Goal: Task Accomplishment & Management: Complete application form

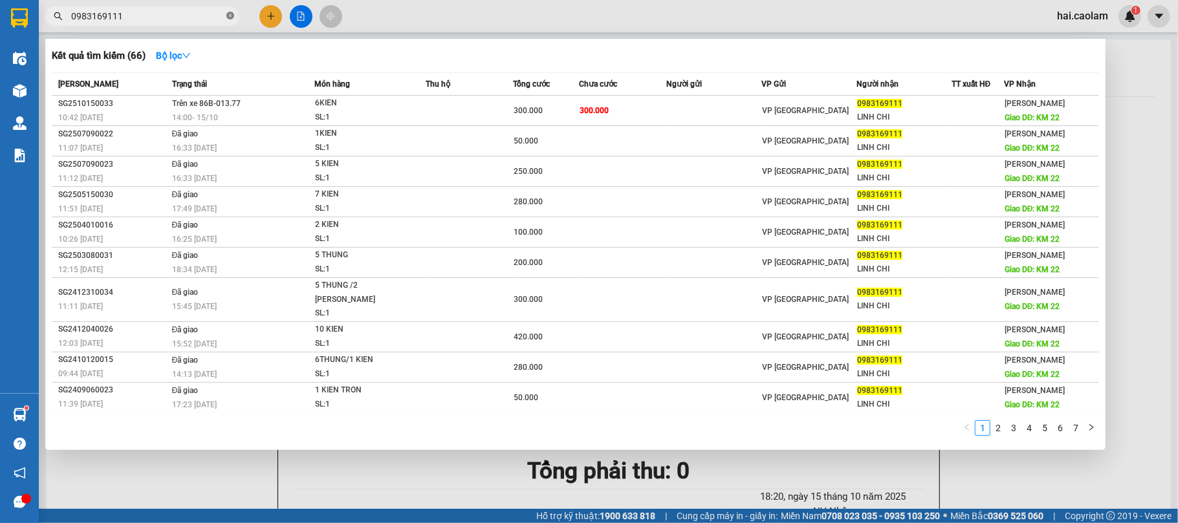
drag, startPoint x: 230, startPoint y: 23, endPoint x: 229, endPoint y: 17, distance: 6.6
click at [229, 18] on span "0983169111" at bounding box center [142, 15] width 194 height 19
click at [229, 17] on icon "close-circle" at bounding box center [230, 16] width 8 height 8
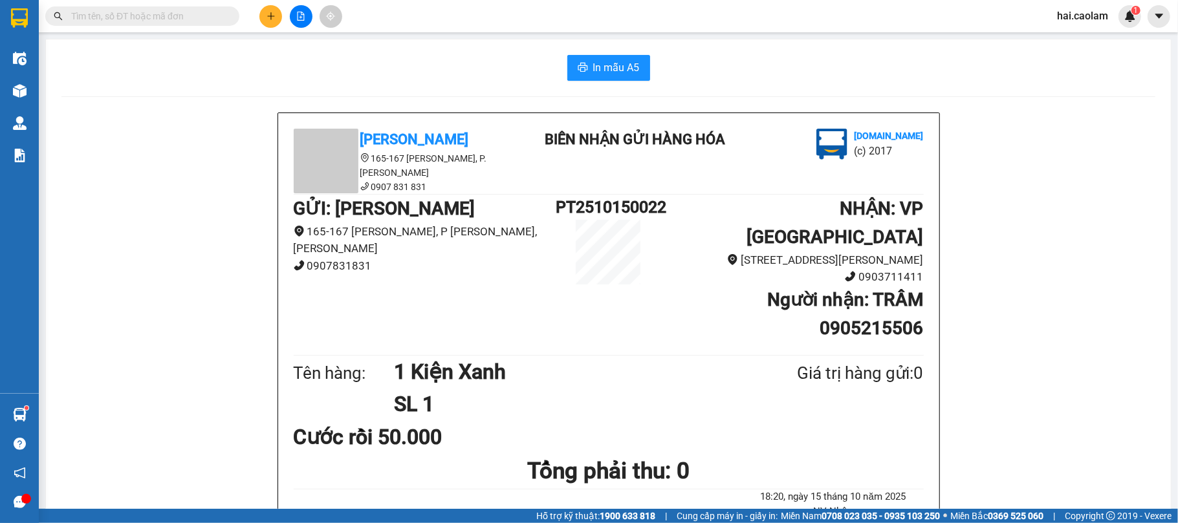
click at [202, 16] on input "text" at bounding box center [147, 16] width 153 height 14
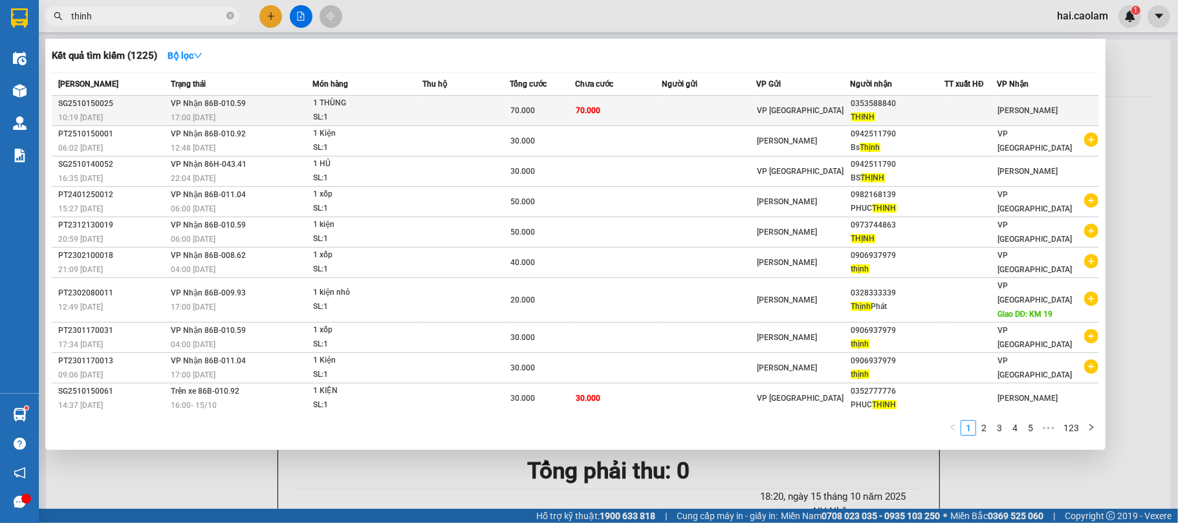
type input "thinh"
click at [527, 115] on span "70.000" at bounding box center [522, 110] width 25 height 9
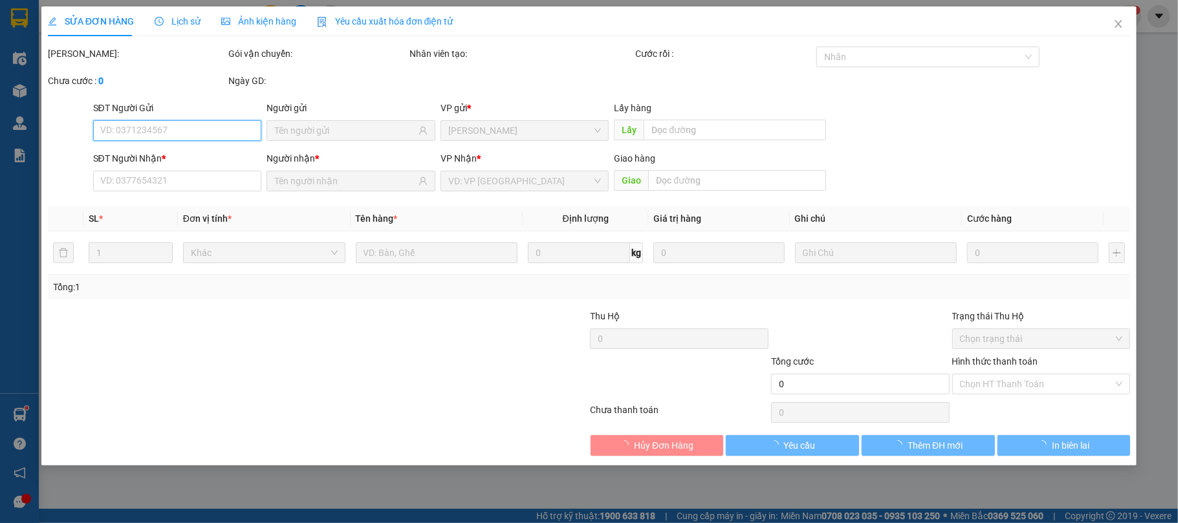
type input "0353588840"
type input "THINH"
type input "70.000"
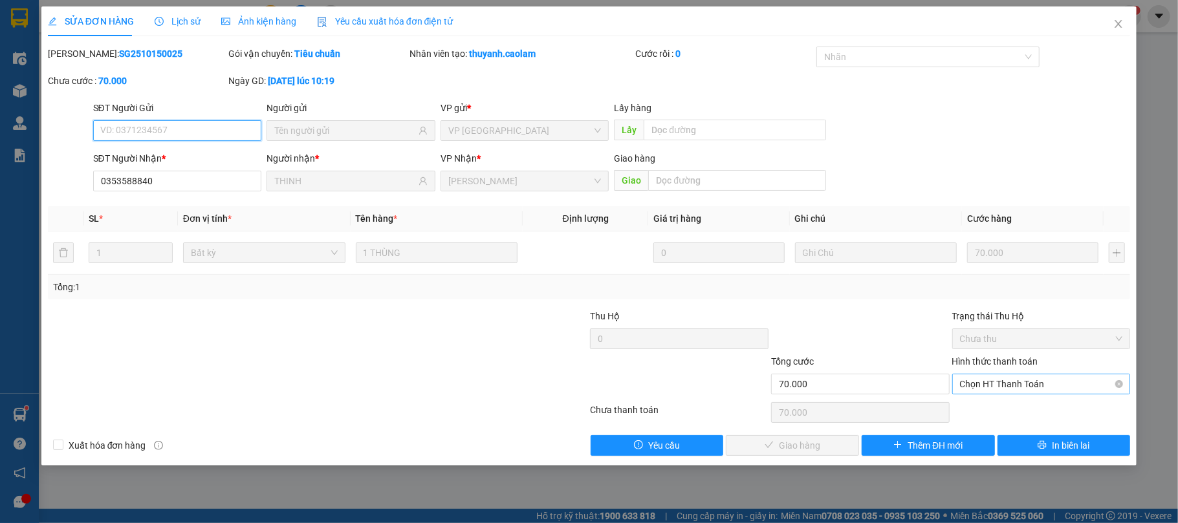
click at [1016, 387] on span "Chọn HT Thanh Toán" at bounding box center [1041, 384] width 163 height 19
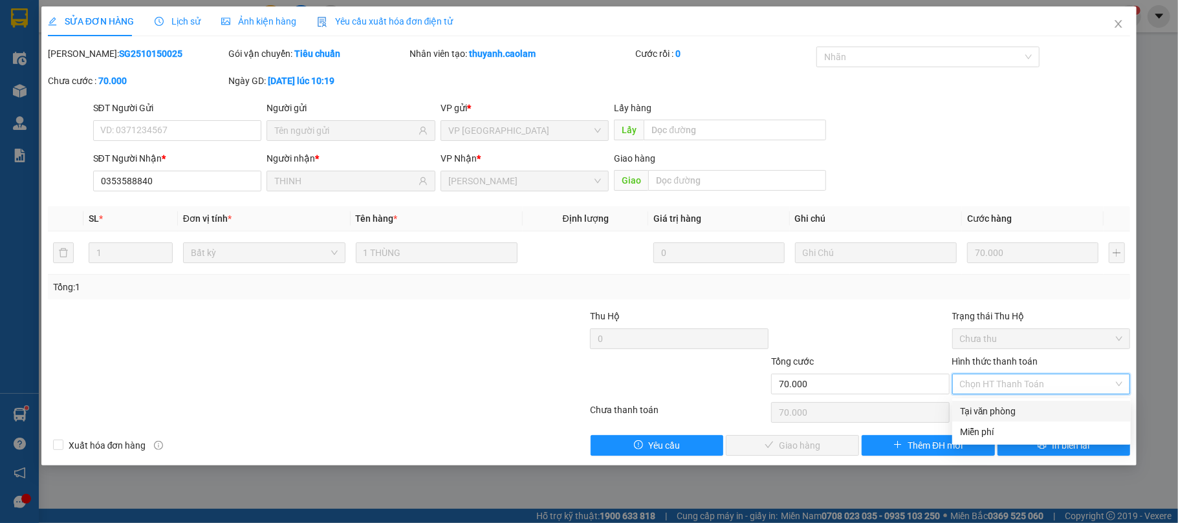
click at [1018, 406] on div "Tại văn phòng" at bounding box center [1041, 411] width 163 height 14
type input "0"
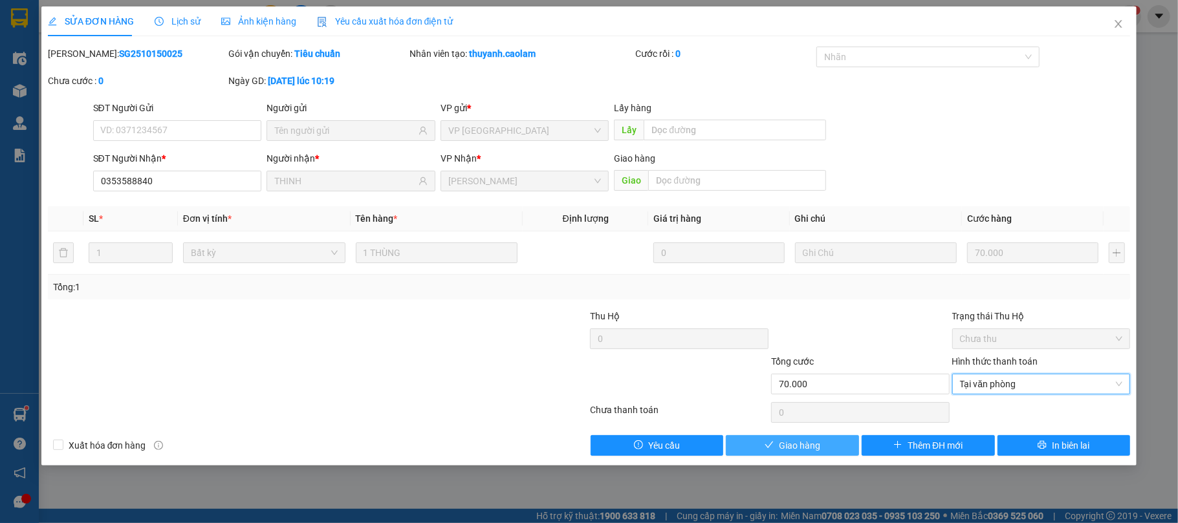
click at [810, 441] on span "Giao hàng" at bounding box center [799, 446] width 41 height 14
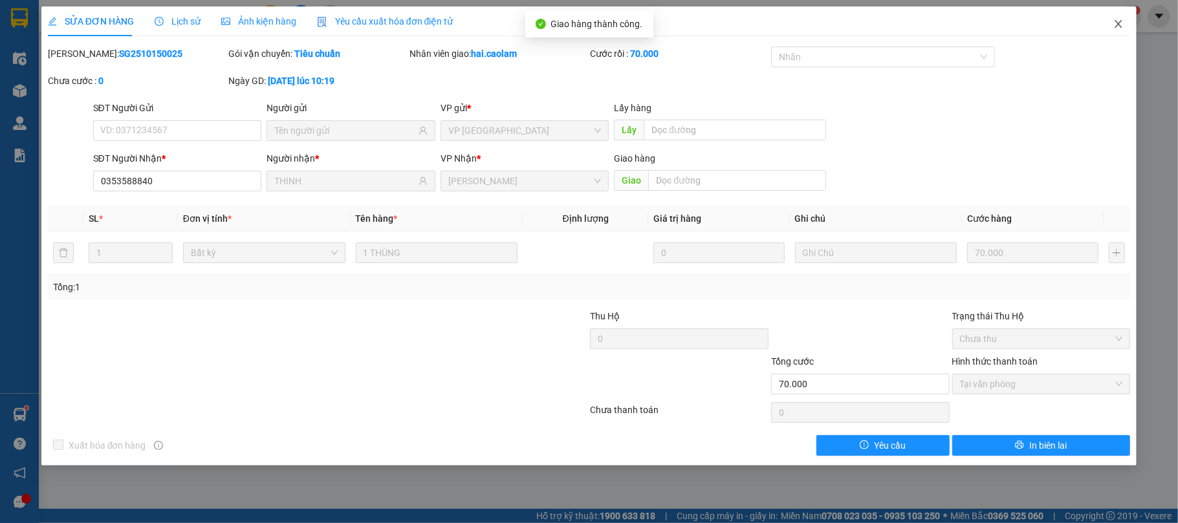
click at [1124, 16] on span "Close" at bounding box center [1119, 24] width 36 height 36
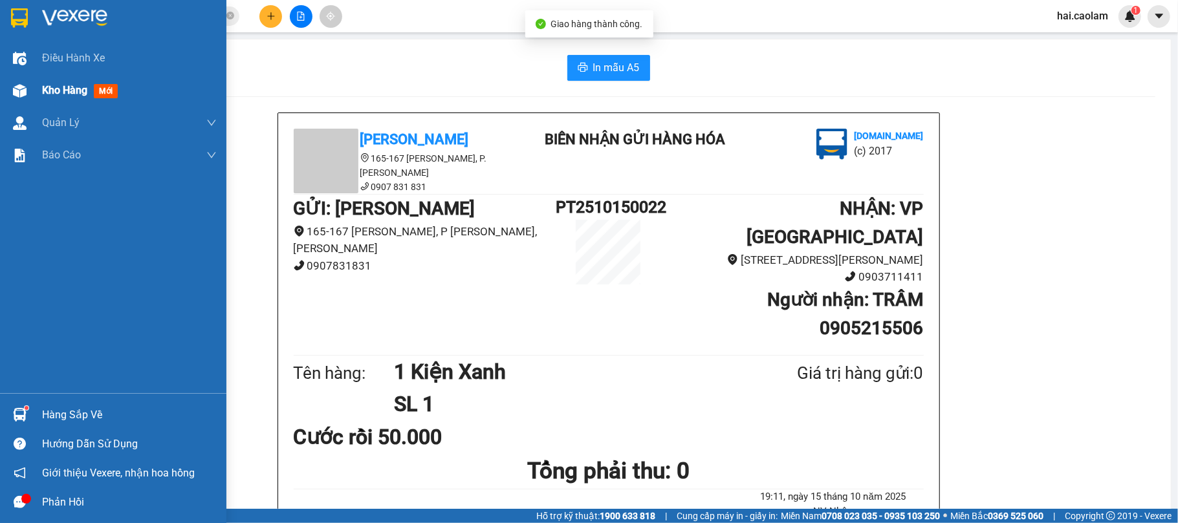
click at [26, 96] on img at bounding box center [20, 91] width 14 height 14
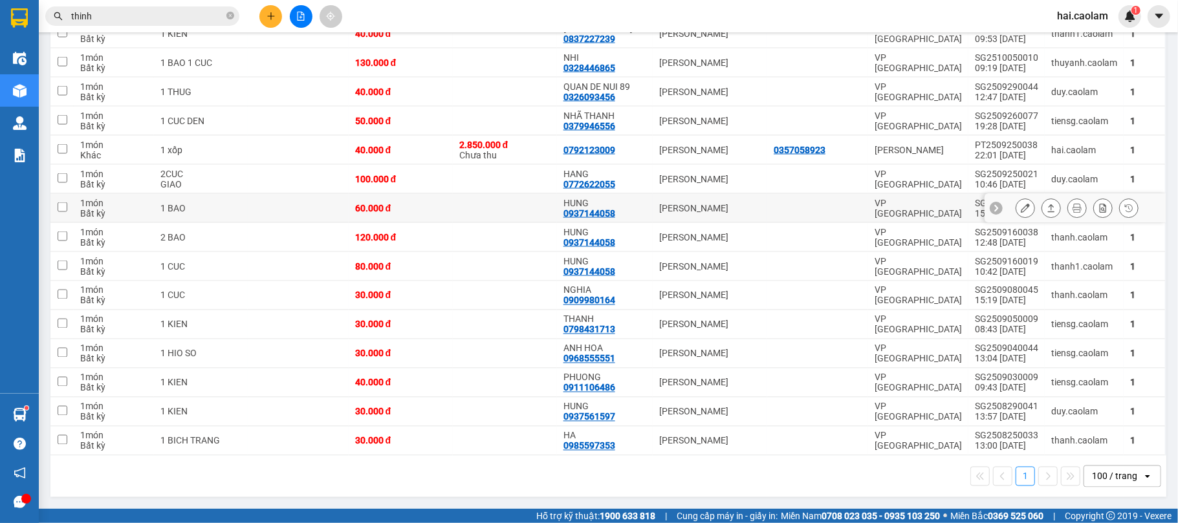
scroll to position [1377, 0]
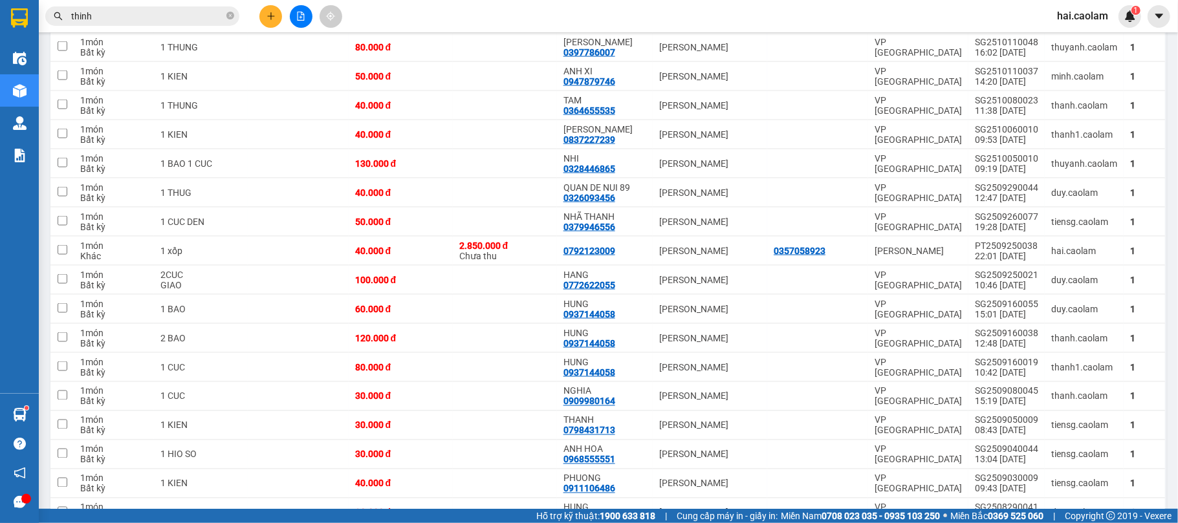
click at [205, 5] on div "Kết quả [PERSON_NAME] ( 1225 ) Bộ lọc Mã ĐH Trạng thái Món hàng Thu hộ [PERSON_…" at bounding box center [126, 16] width 252 height 23
click at [202, 19] on input "thinh" at bounding box center [147, 16] width 153 height 14
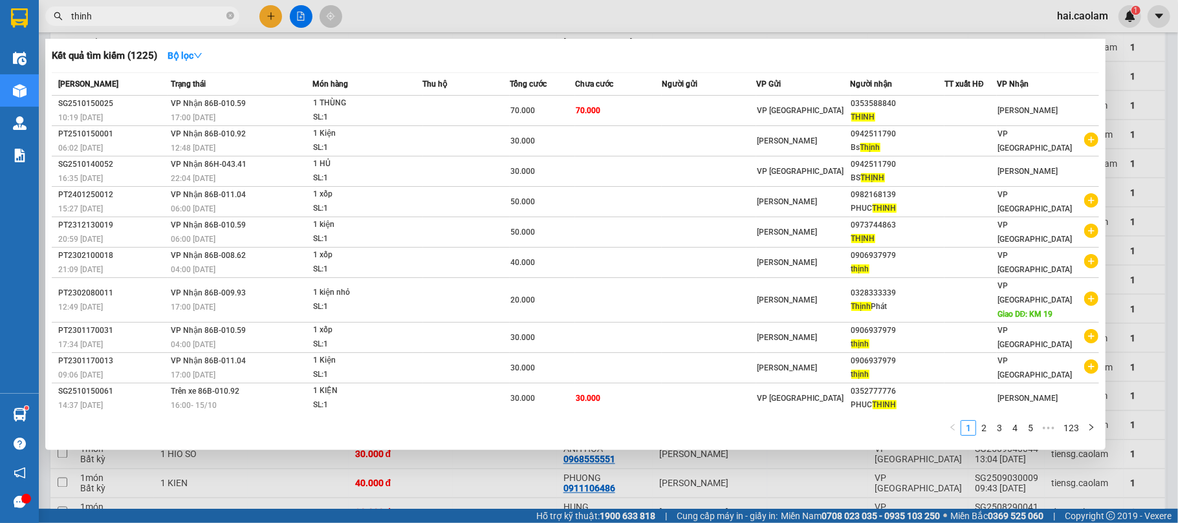
click at [202, 19] on input "thinh" at bounding box center [147, 16] width 153 height 14
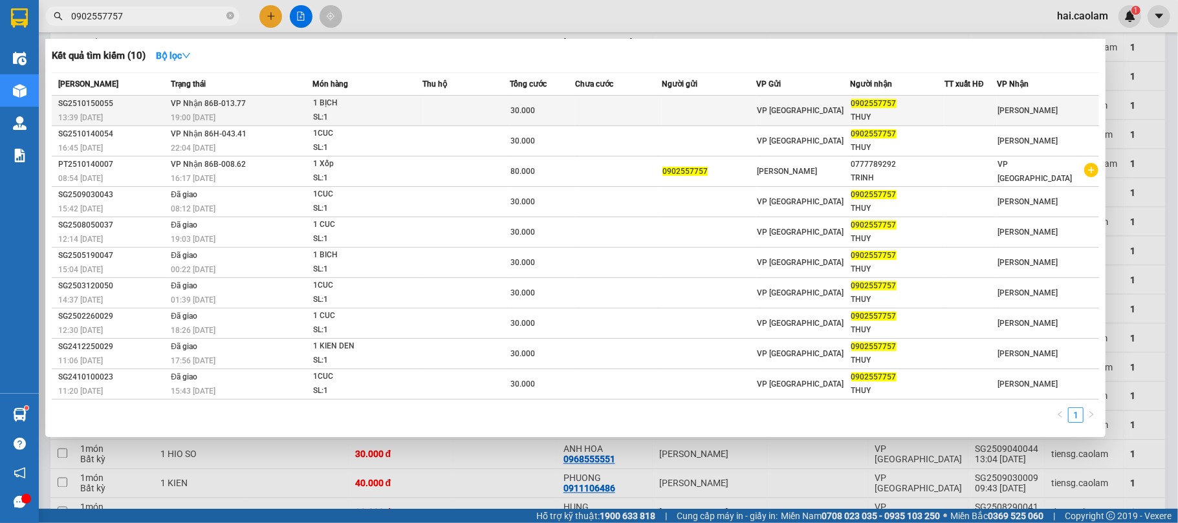
type input "0902557757"
click at [506, 99] on td at bounding box center [466, 111] width 87 height 30
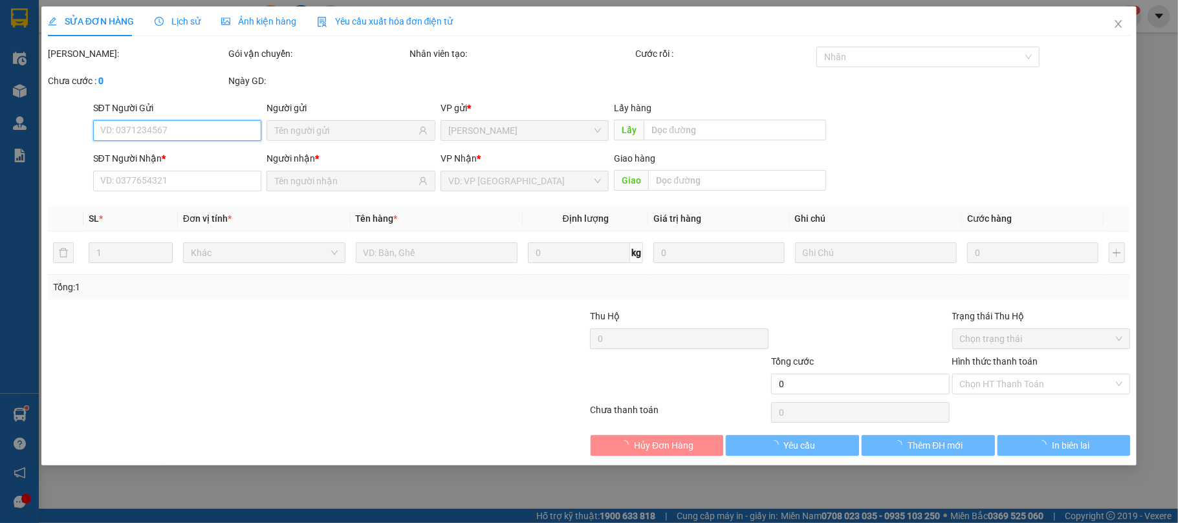
type input "0902557757"
type input "THUY"
type input "30.000"
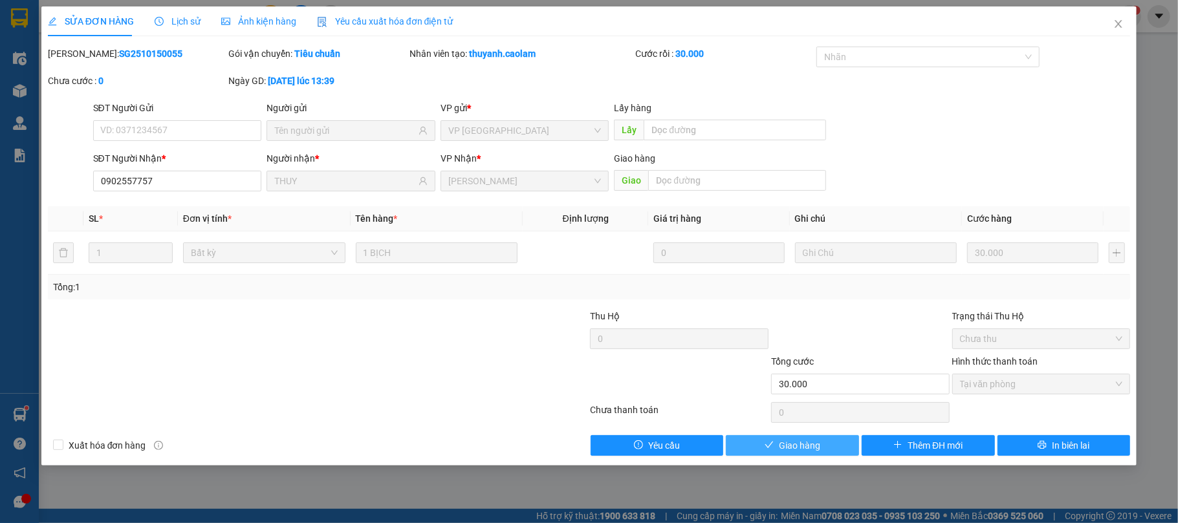
click at [808, 455] on div "SỬA ĐƠN HÀNG Lịch sử [PERSON_NAME] hàng Yêu cầu xuất [PERSON_NAME] điện tử Tota…" at bounding box center [589, 235] width 1096 height 459
click at [808, 453] on span "Giao hàng" at bounding box center [799, 446] width 41 height 14
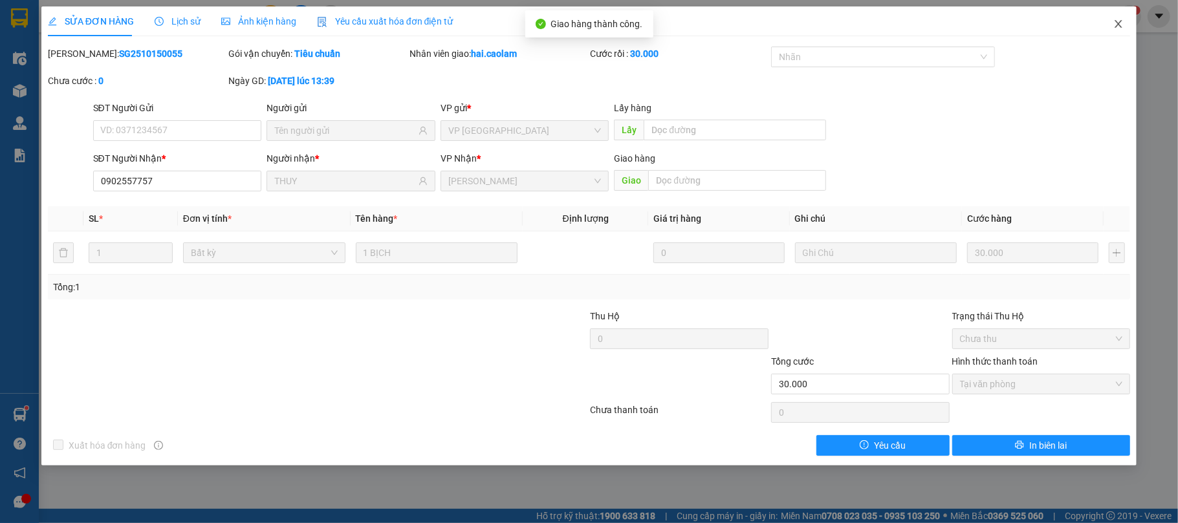
drag, startPoint x: 1114, startPoint y: 34, endPoint x: 1043, endPoint y: 3, distance: 77.6
click at [1115, 32] on span "Close" at bounding box center [1119, 24] width 36 height 36
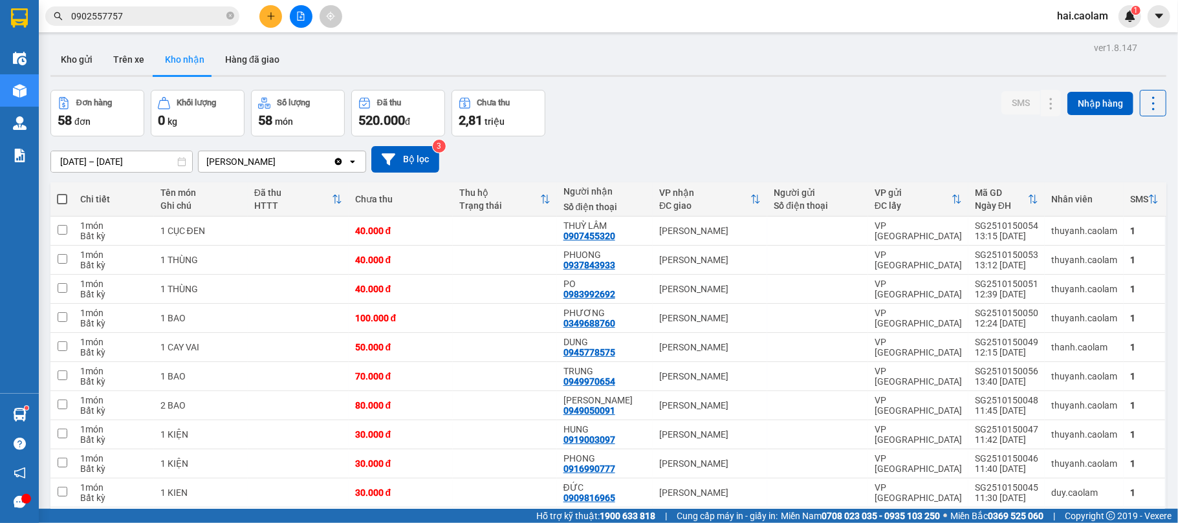
click at [705, 129] on div "Đơn hàng 58 đơn [PERSON_NAME] 0 kg Số [PERSON_NAME] 58 món Đã thu 520.000 [PERS…" at bounding box center [608, 113] width 1116 height 47
click at [637, 120] on div "Đơn hàng 58 đơn [PERSON_NAME] 0 kg Số [PERSON_NAME] 58 món Đã thu 520.000 [PERS…" at bounding box center [608, 113] width 1116 height 47
click at [277, 14] on button at bounding box center [270, 16] width 23 height 23
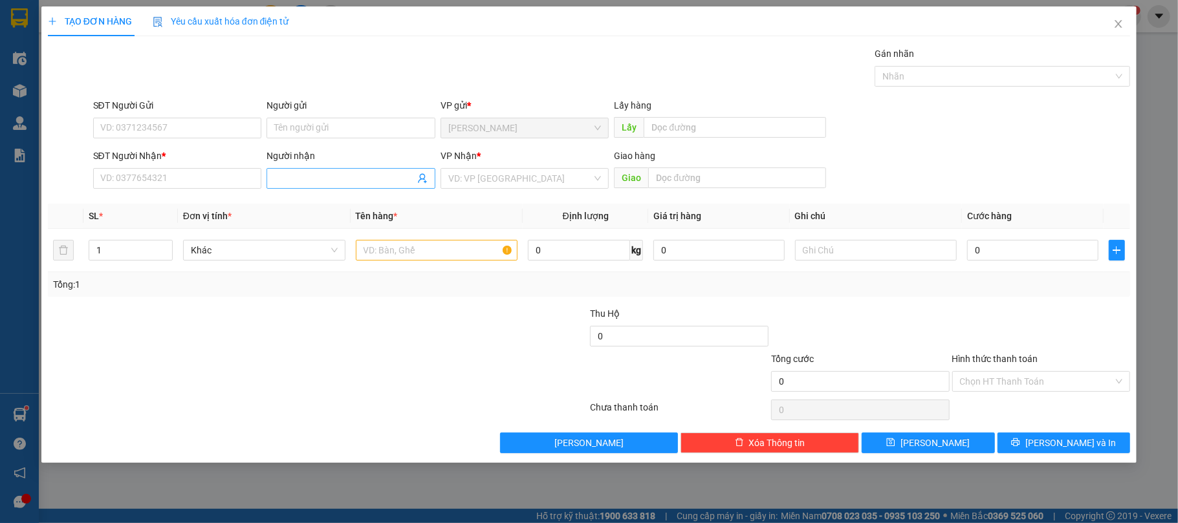
click at [329, 179] on input "Người nhận" at bounding box center [344, 178] width 140 height 14
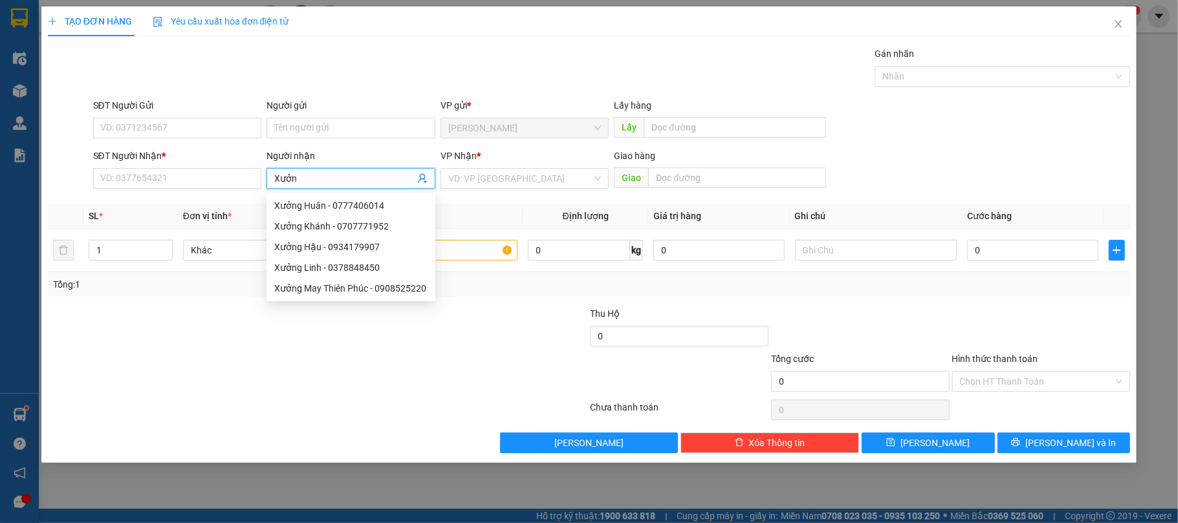
type input "Xưởng"
click at [324, 290] on div "Xưởng May Thiên Phúc - 0908525220" at bounding box center [350, 288] width 153 height 14
type input "0908525220"
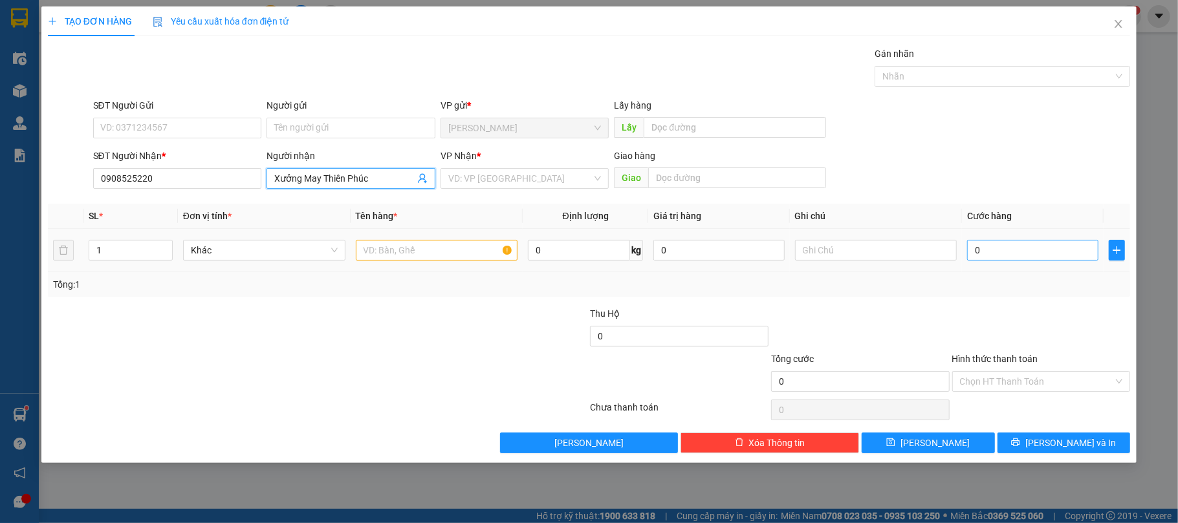
type input "Xưởng May Thiên Phúc"
click at [1003, 256] on input "0" at bounding box center [1032, 250] width 131 height 21
type input "5"
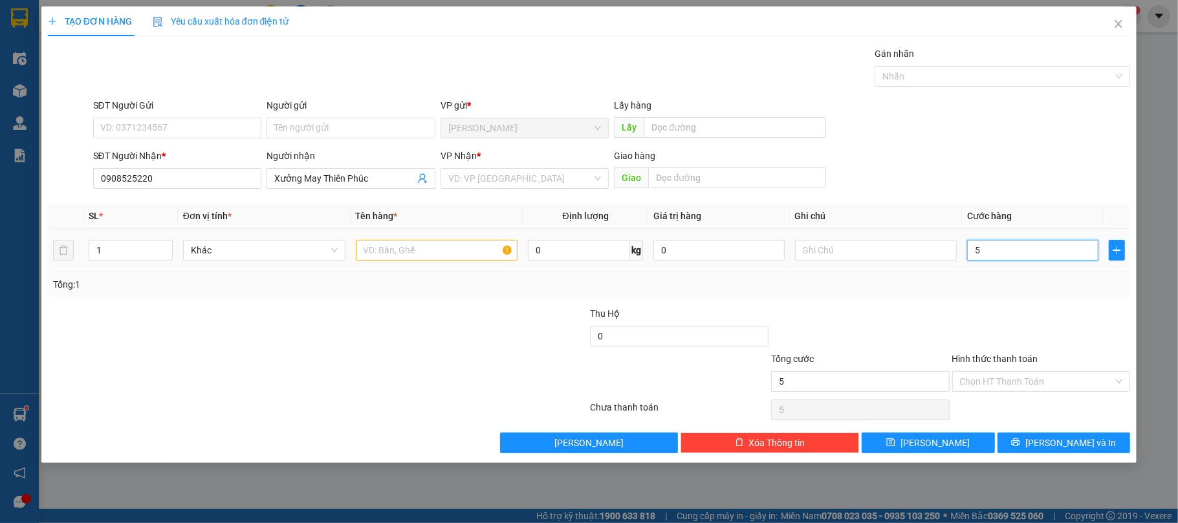
type input "50"
type input "50.000"
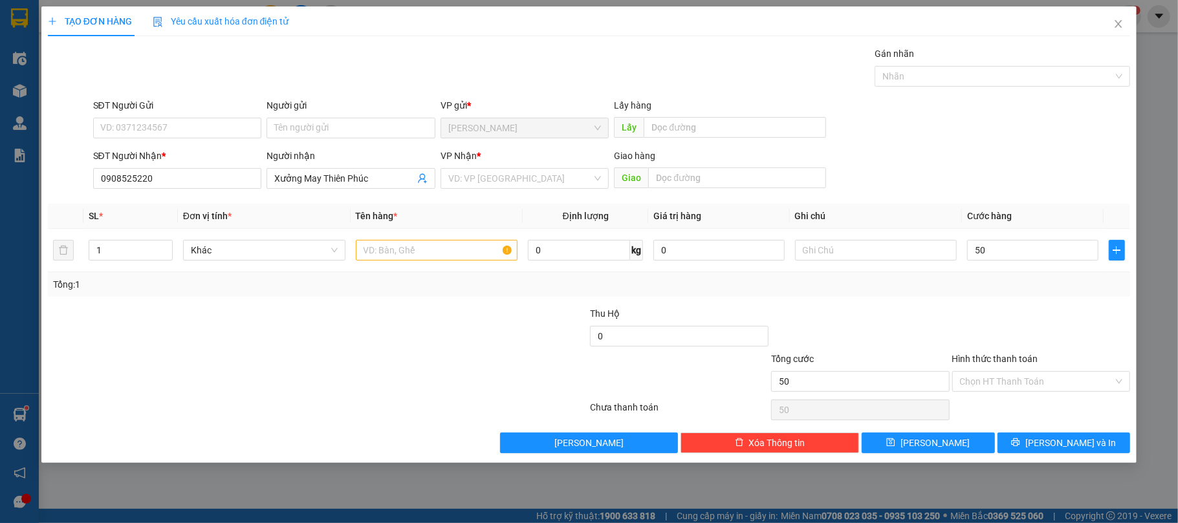
type input "50.000"
drag, startPoint x: 324, startPoint y: 332, endPoint x: 448, endPoint y: 212, distance: 172.5
click at [332, 323] on div at bounding box center [228, 329] width 362 height 45
drag, startPoint x: 472, startPoint y: 177, endPoint x: 487, endPoint y: 215, distance: 40.6
click at [472, 177] on input "search" at bounding box center [520, 178] width 144 height 19
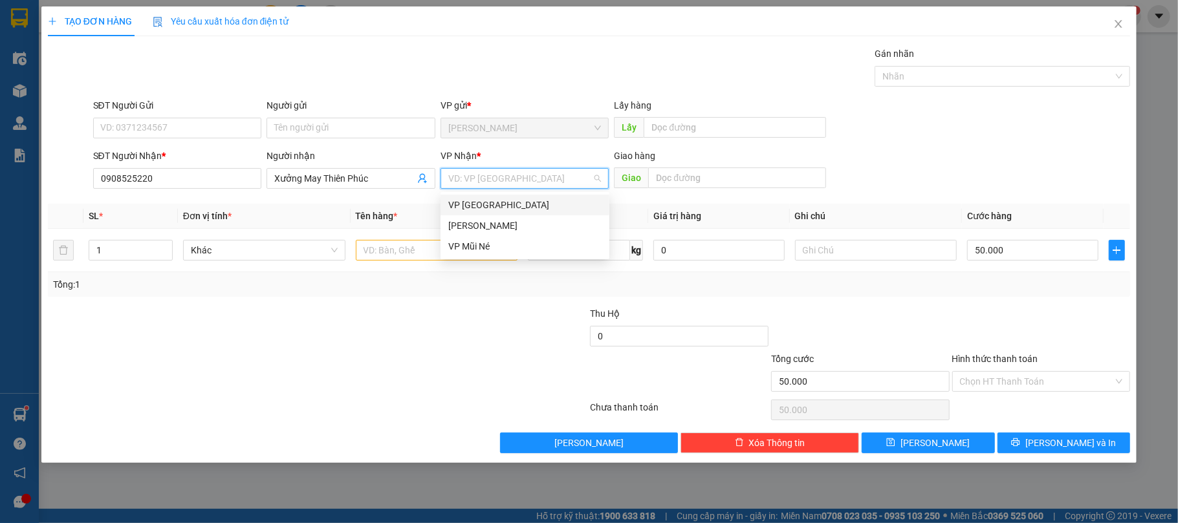
click at [481, 205] on div "VP [GEOGRAPHIC_DATA]" at bounding box center [524, 205] width 153 height 14
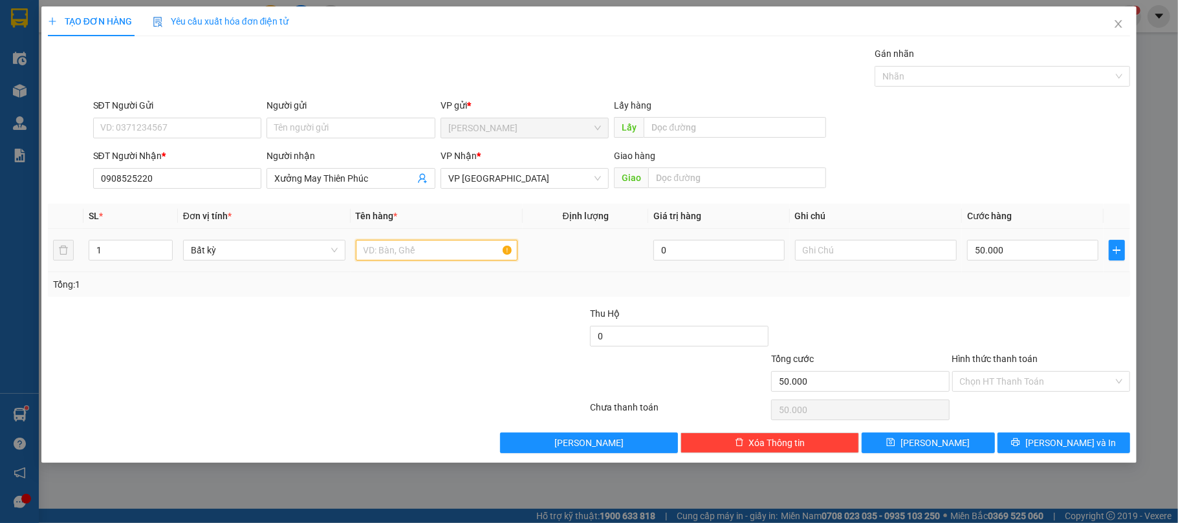
click at [422, 258] on input "text" at bounding box center [437, 250] width 162 height 21
type input "1 Bao"
click at [1005, 382] on input "Hình thức thanh toán" at bounding box center [1037, 381] width 154 height 19
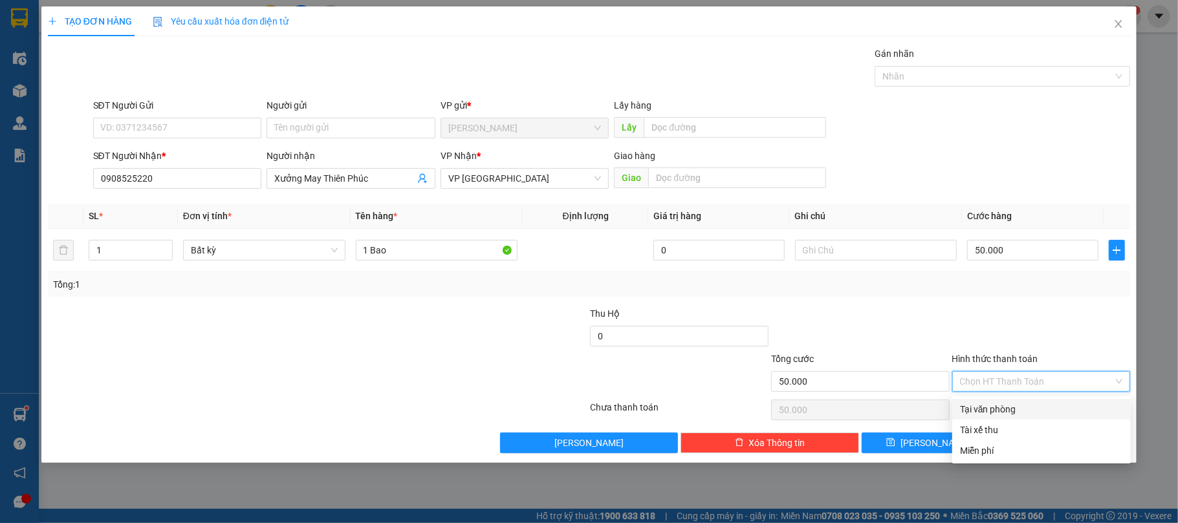
click at [1002, 327] on div at bounding box center [1041, 329] width 181 height 45
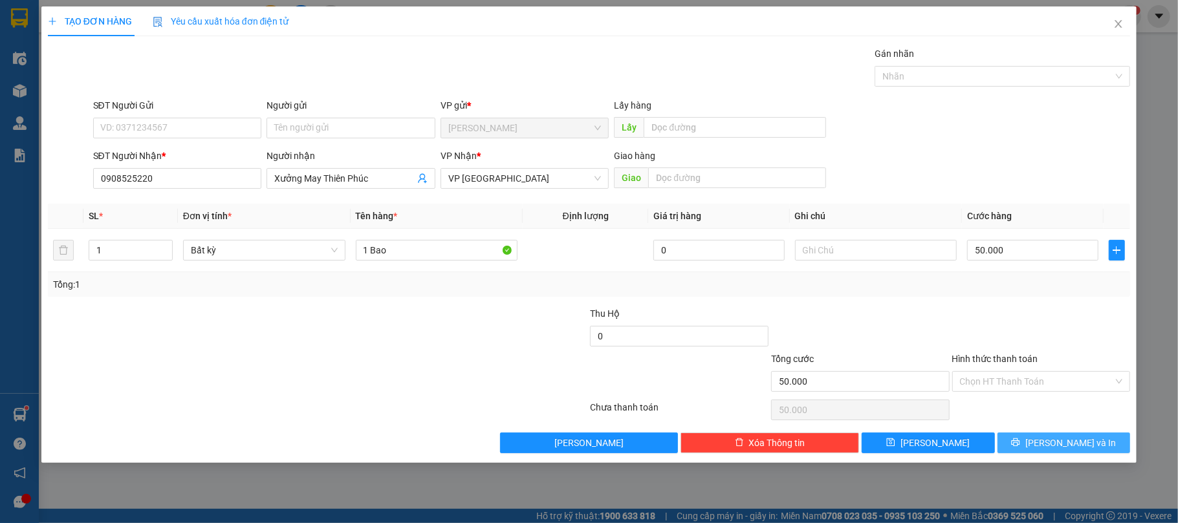
click at [1082, 449] on span "[PERSON_NAME] và In" at bounding box center [1070, 443] width 91 height 14
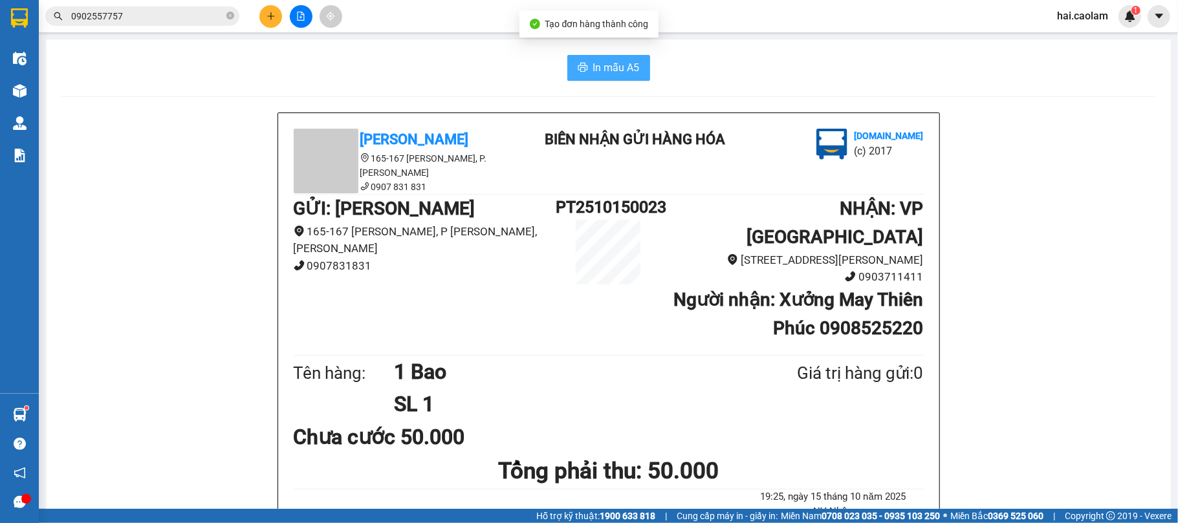
click at [608, 75] on span "In mẫu A5" at bounding box center [616, 68] width 47 height 16
click at [638, 55] on button "In mẫu A5" at bounding box center [608, 68] width 83 height 26
click at [278, 18] on button at bounding box center [270, 16] width 23 height 23
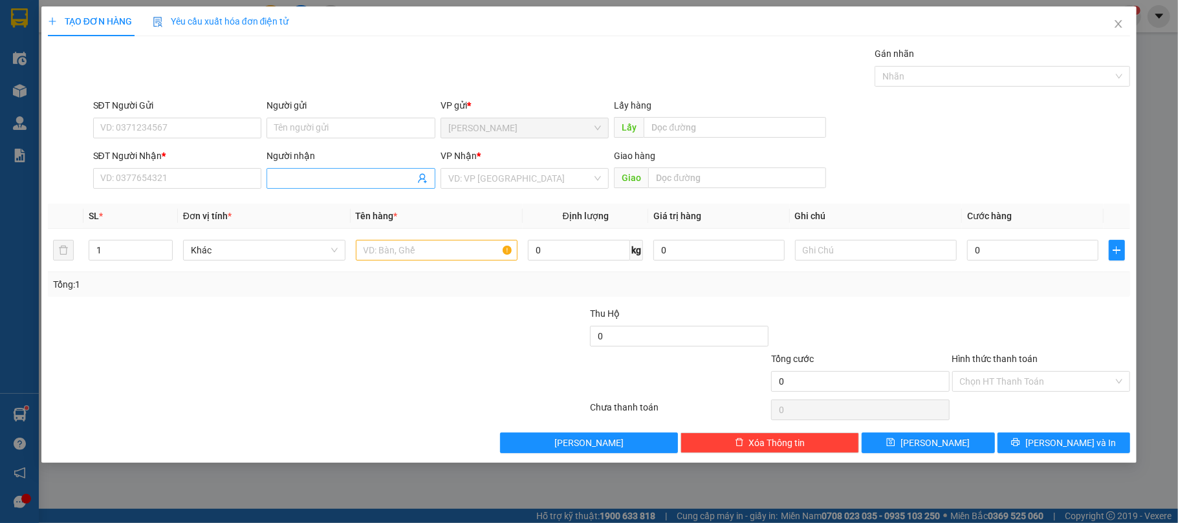
click at [293, 184] on input "Người nhận" at bounding box center [344, 178] width 140 height 14
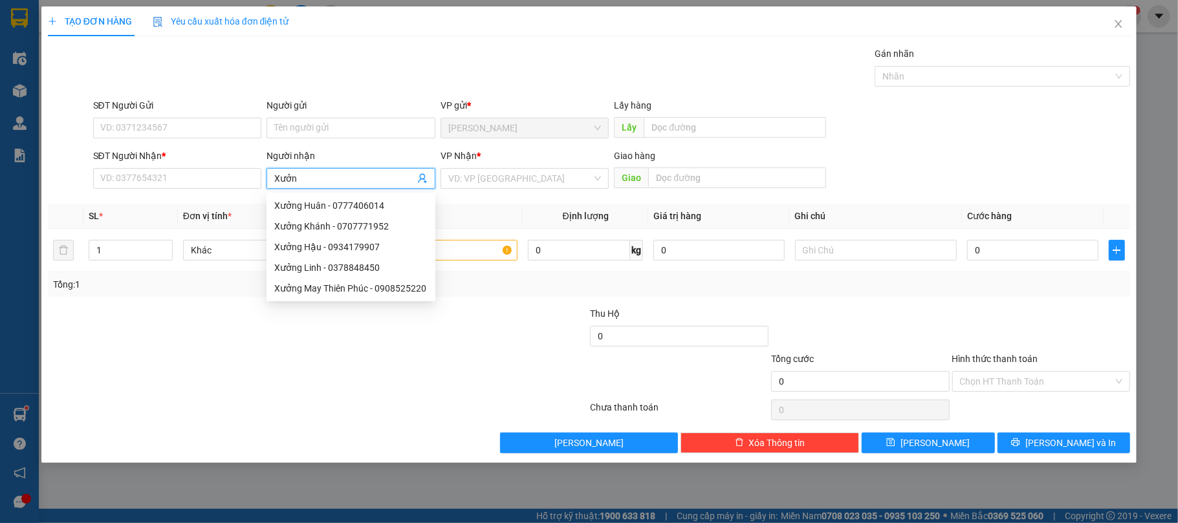
type input "Xưởng"
click at [358, 291] on div "Xưởng May Thiên Phúc - 0908525220" at bounding box center [350, 288] width 153 height 14
type input "0908525220"
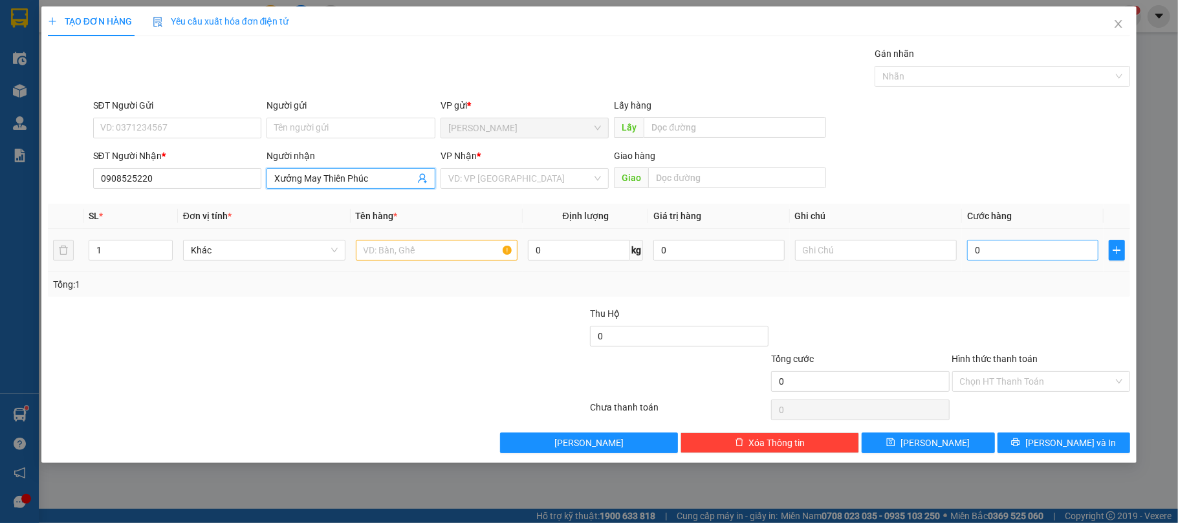
type input "Xưởng May Thiên Phúc"
click at [1065, 255] on input "0" at bounding box center [1032, 250] width 131 height 21
type input "6"
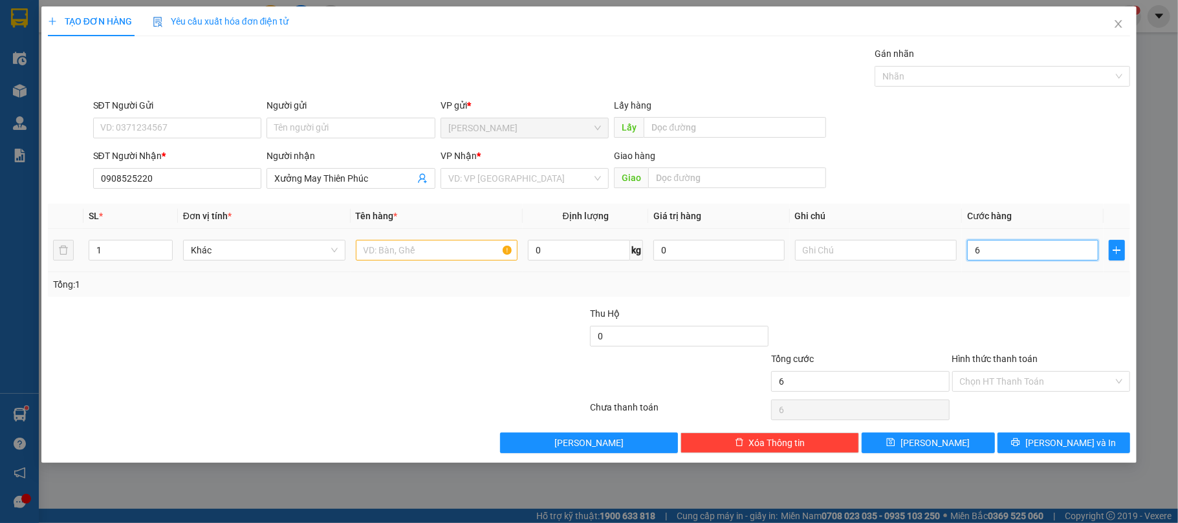
type input "60"
type input "60.000"
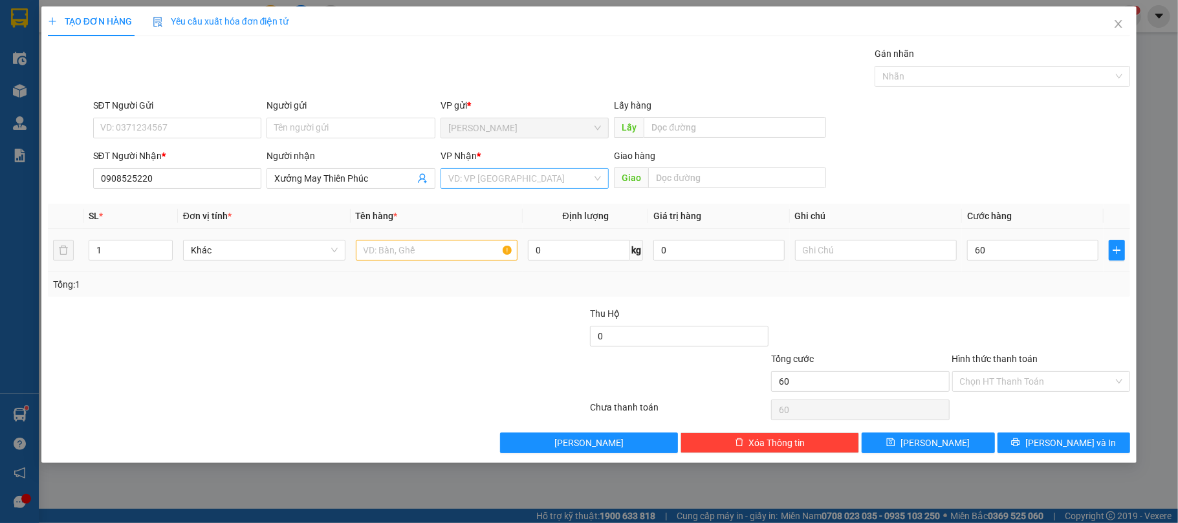
type input "60.000"
click at [521, 175] on input "search" at bounding box center [520, 178] width 144 height 19
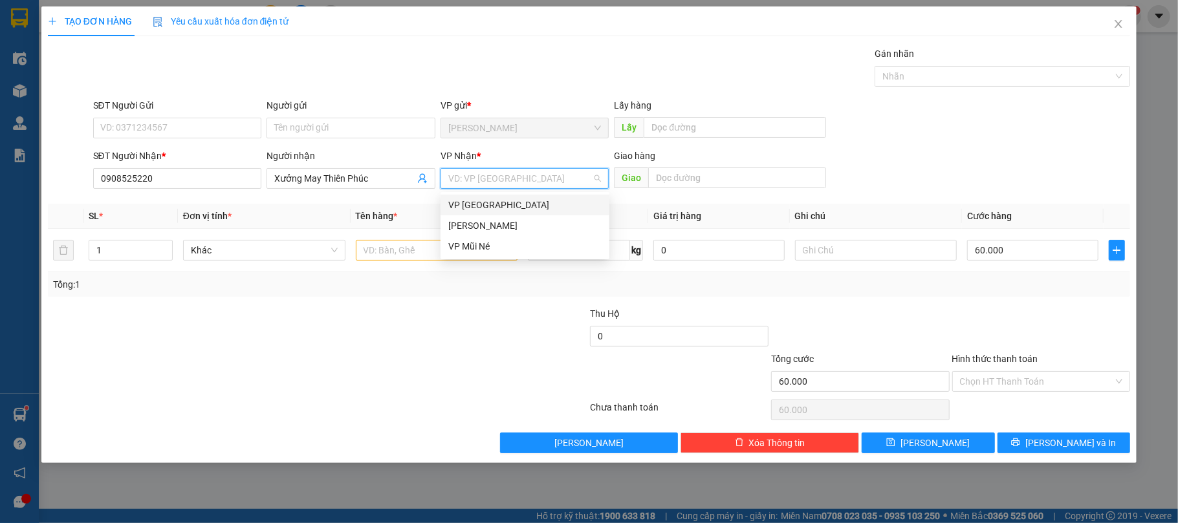
click at [500, 205] on div "VP [GEOGRAPHIC_DATA]" at bounding box center [524, 205] width 153 height 14
click at [411, 252] on input "text" at bounding box center [437, 250] width 162 height 21
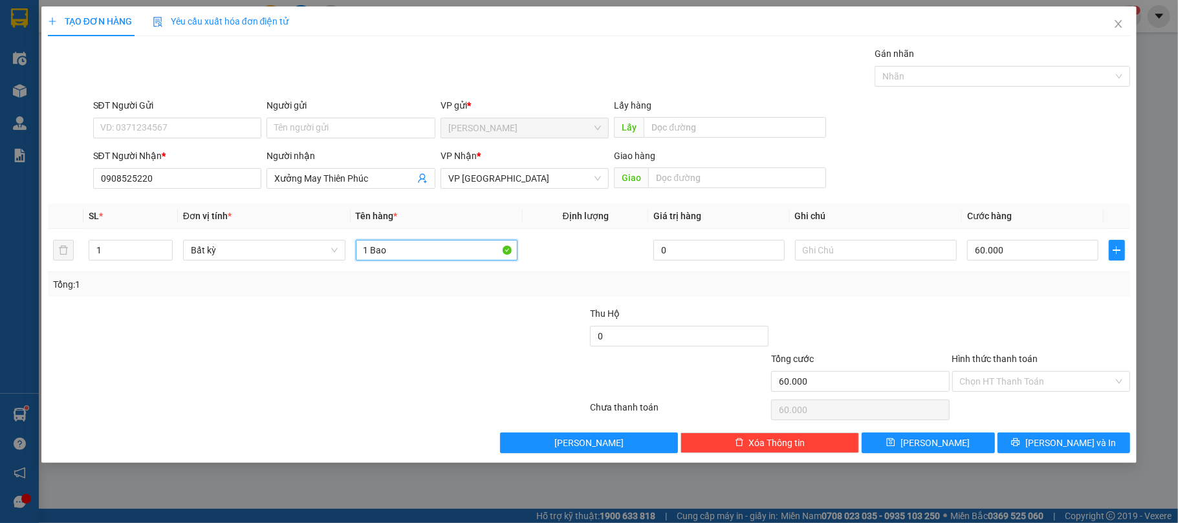
type input "1 Bao"
click at [888, 301] on div "Transit Pickup Surcharge Ids Transit Deliver Surcharge Ids Transit Deliver Surc…" at bounding box center [589, 250] width 1083 height 407
click at [1026, 438] on button "[PERSON_NAME] và In" at bounding box center [1064, 443] width 133 height 21
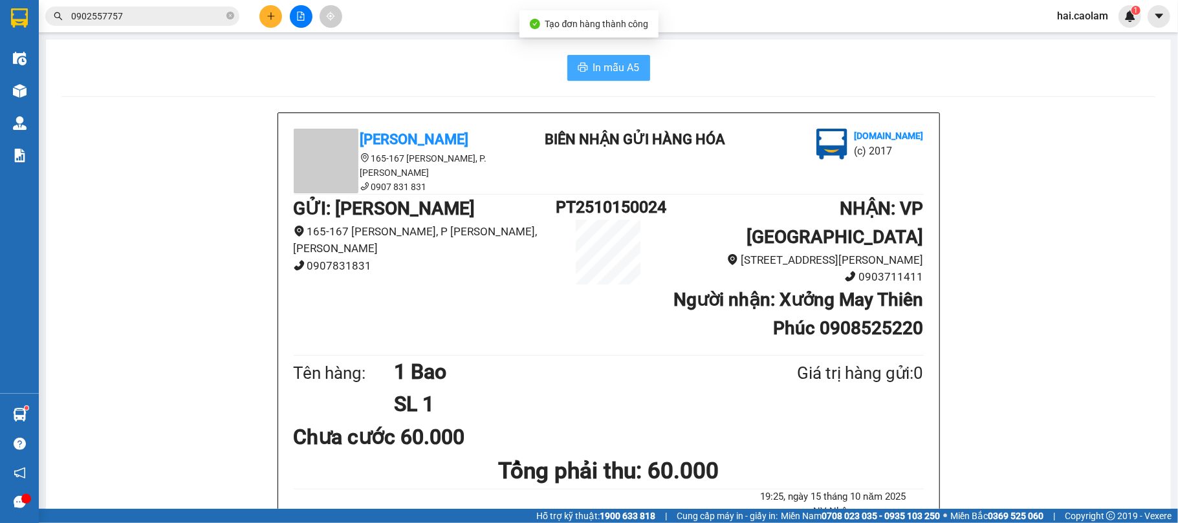
click at [617, 61] on span "In mẫu A5" at bounding box center [616, 68] width 47 height 16
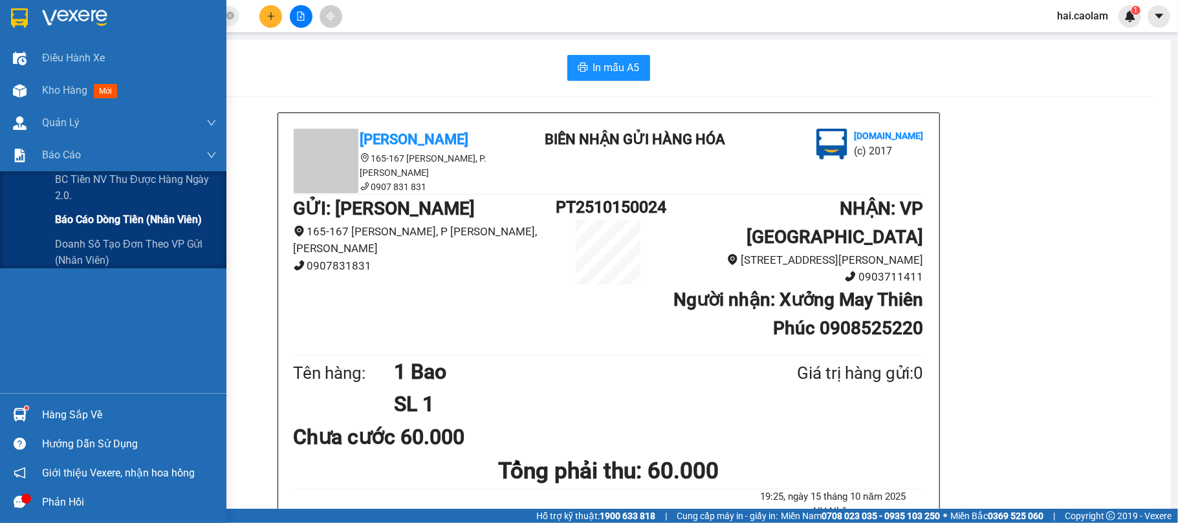
drag, startPoint x: 99, startPoint y: 213, endPoint x: 194, endPoint y: 237, distance: 98.1
click at [102, 213] on span "Báo cáo dòng tiền (nhân viên)" at bounding box center [128, 220] width 146 height 16
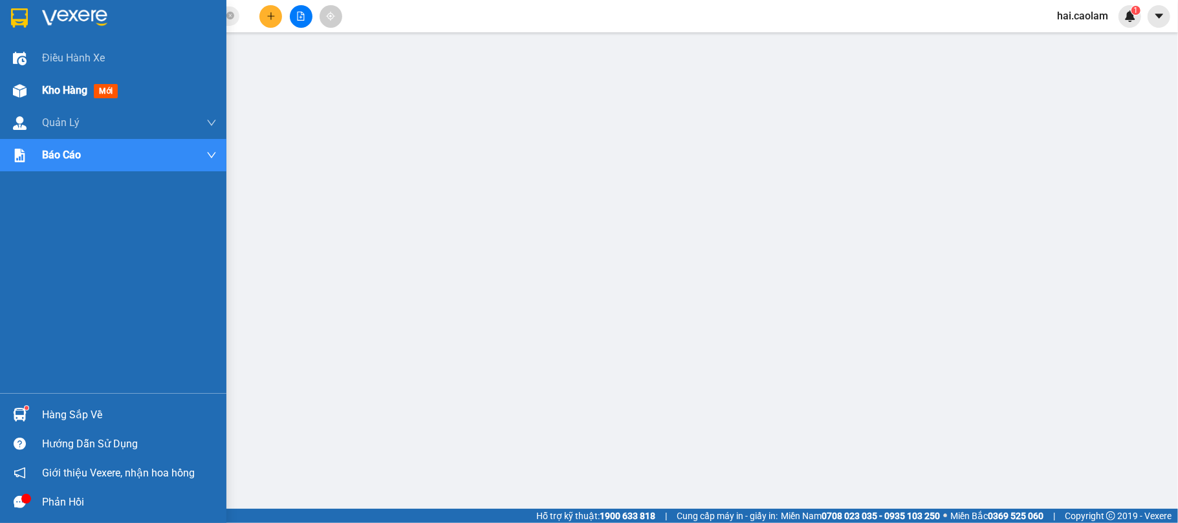
click at [27, 96] on div at bounding box center [19, 91] width 23 height 23
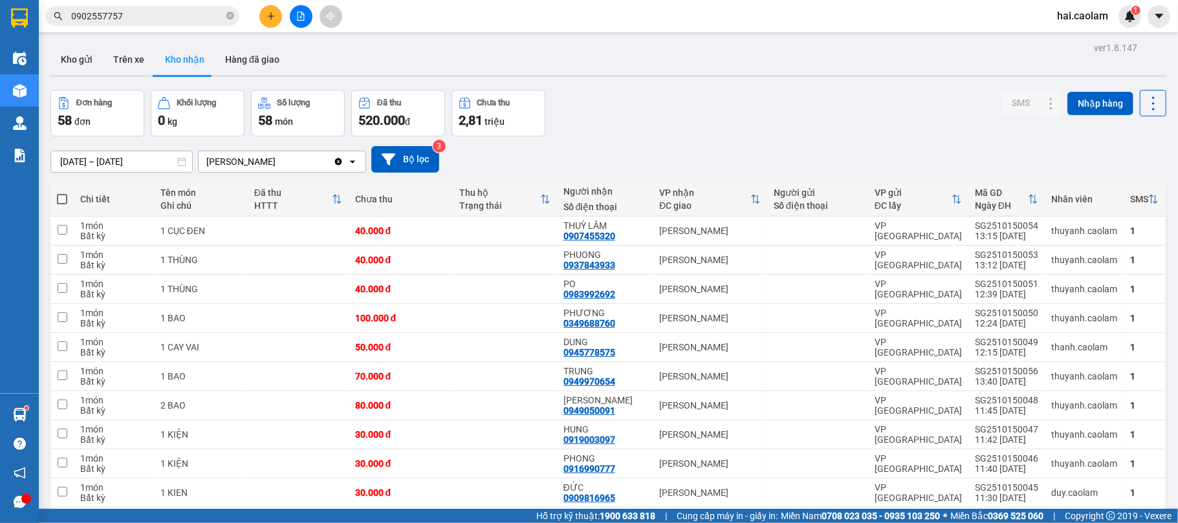
click at [643, 102] on div "Đơn hàng 58 đơn [PERSON_NAME] 0 kg Số [PERSON_NAME] 58 món Đã thu 520.000 [PERS…" at bounding box center [608, 113] width 1116 height 47
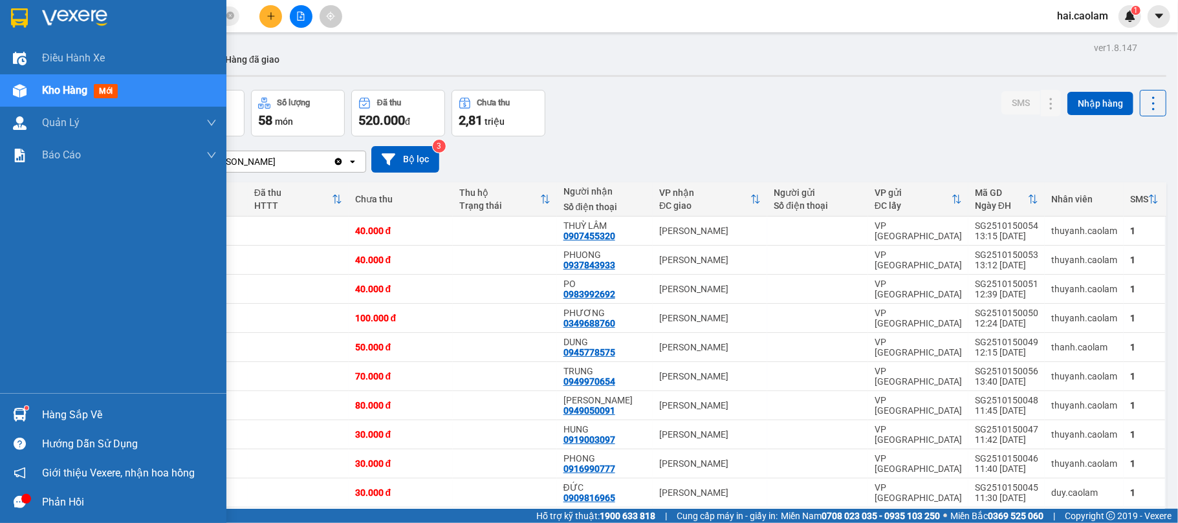
click at [21, 408] on img at bounding box center [20, 415] width 14 height 14
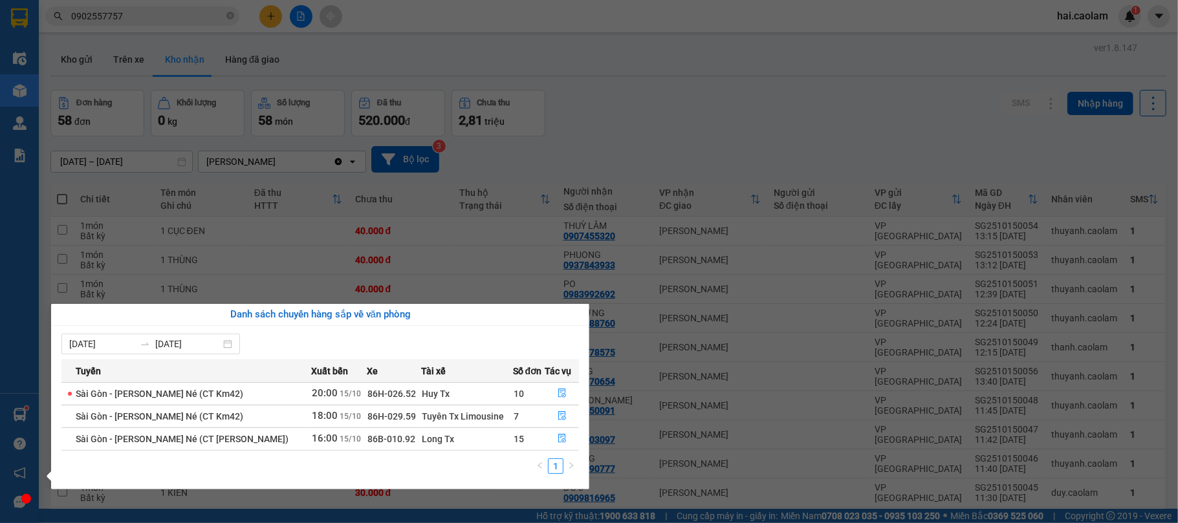
click at [653, 89] on section "Kết quả [PERSON_NAME] ( 10 ) Bộ lọc Mã ĐH Trạng thái Món hàng Thu hộ [PERSON_NA…" at bounding box center [589, 261] width 1178 height 523
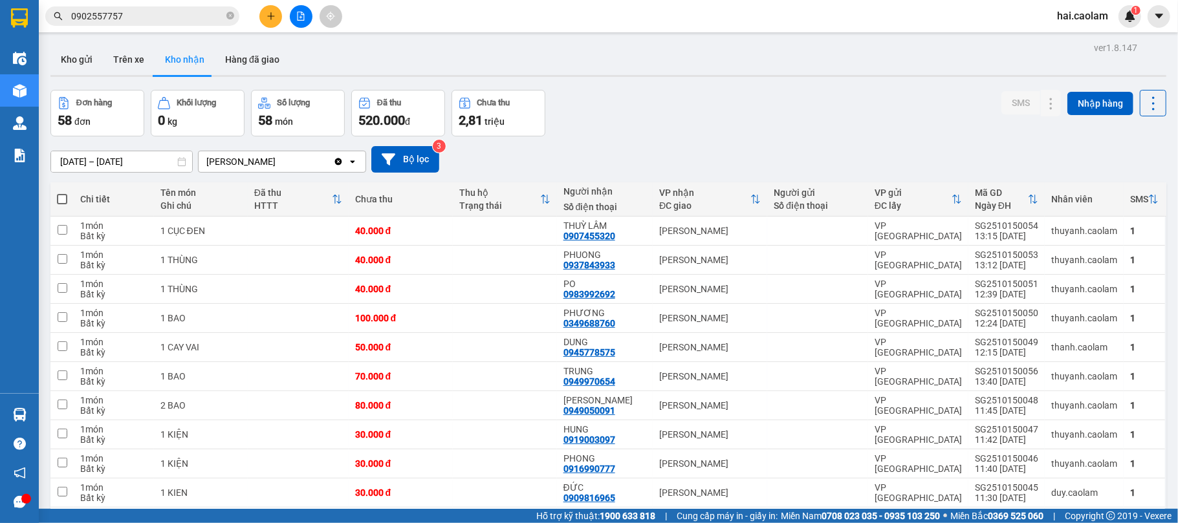
click at [642, 58] on div "Kho gửi Trên xe Kho nhận Hàng đã giao" at bounding box center [608, 61] width 1116 height 34
click at [1021, 259] on icon at bounding box center [1025, 260] width 9 height 9
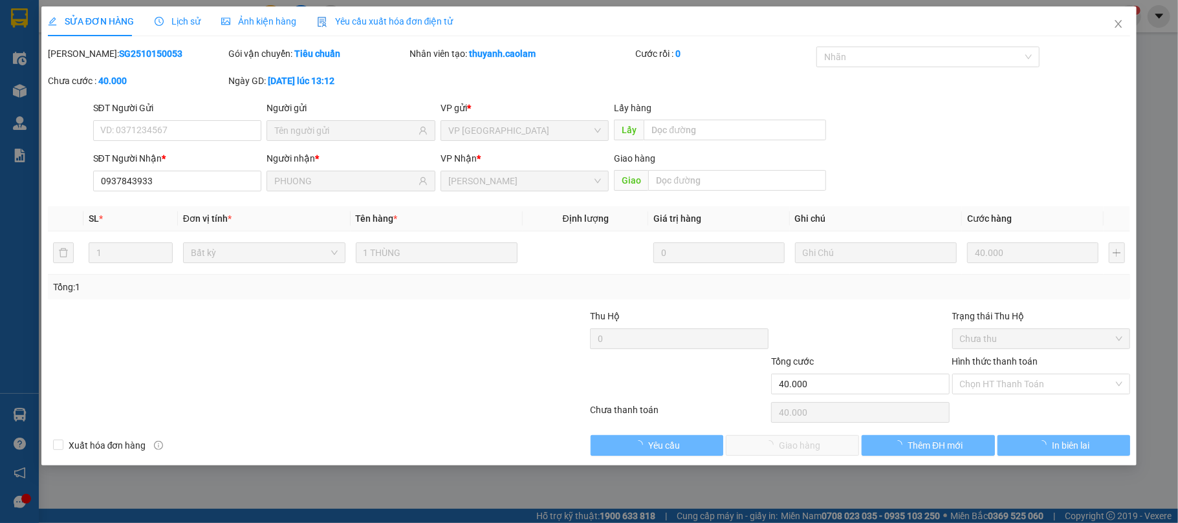
type input "0937843933"
type input "PHUONG"
type input "40.000"
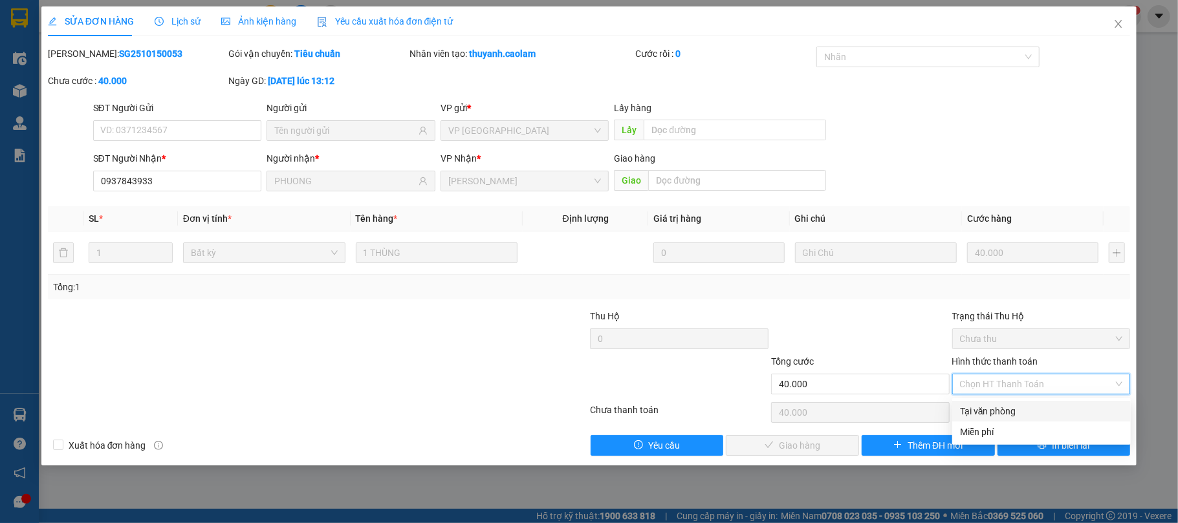
click at [986, 404] on div "Tại văn phòng" at bounding box center [1041, 411] width 163 height 14
type input "0"
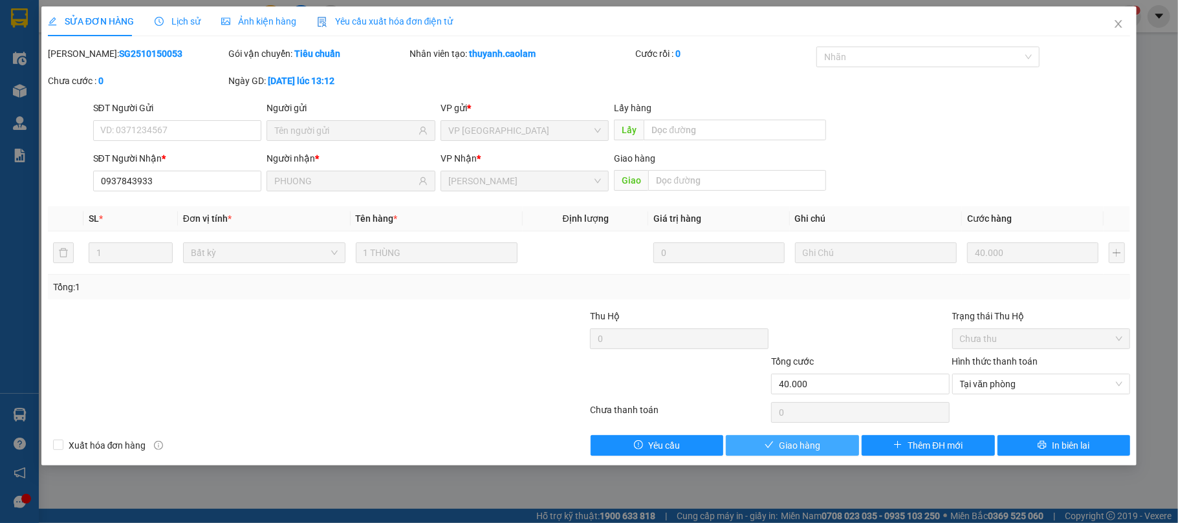
click at [813, 443] on span "Giao hàng" at bounding box center [799, 446] width 41 height 14
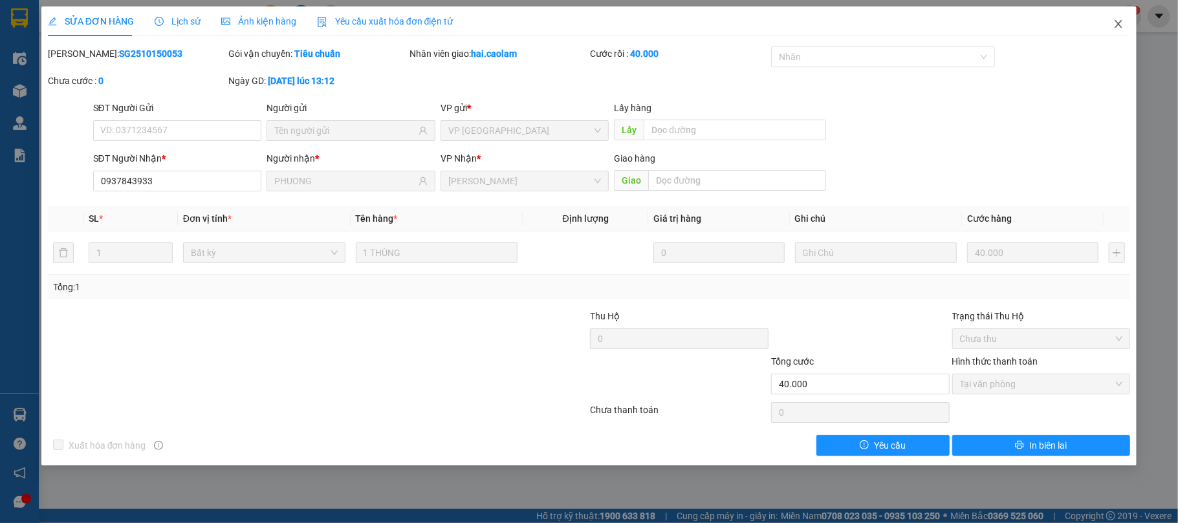
click at [1115, 21] on icon "close" at bounding box center [1118, 24] width 10 height 10
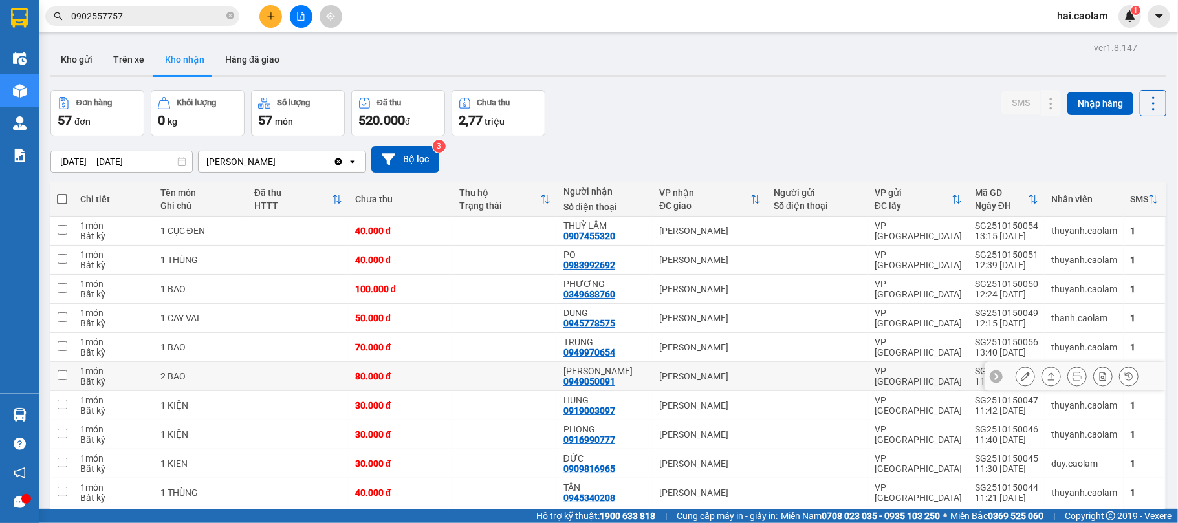
click at [660, 377] on div "[PERSON_NAME]" at bounding box center [710, 376] width 102 height 10
checkbox input "true"
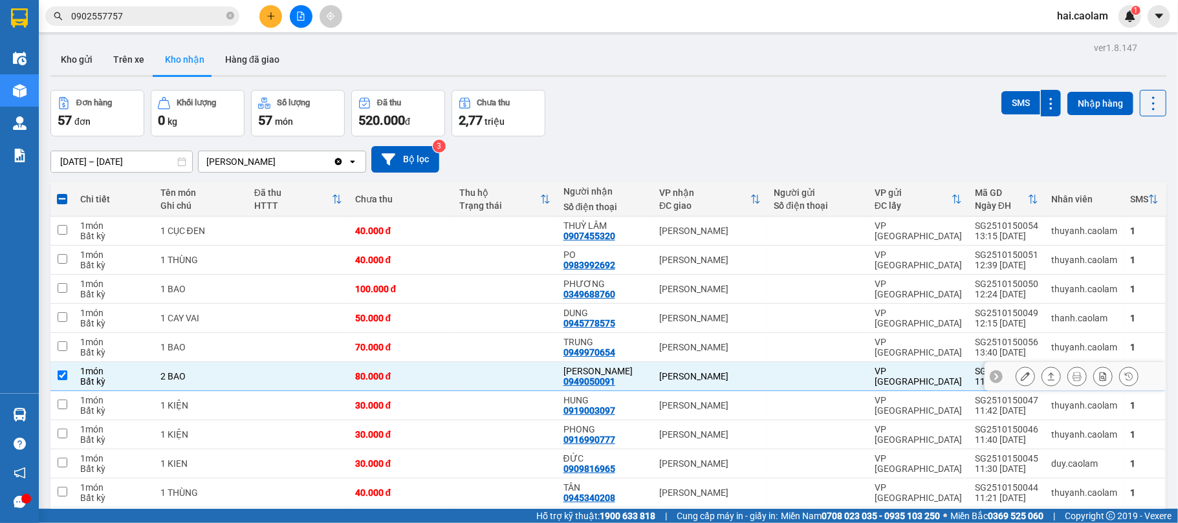
click at [1018, 378] on button at bounding box center [1025, 377] width 18 height 23
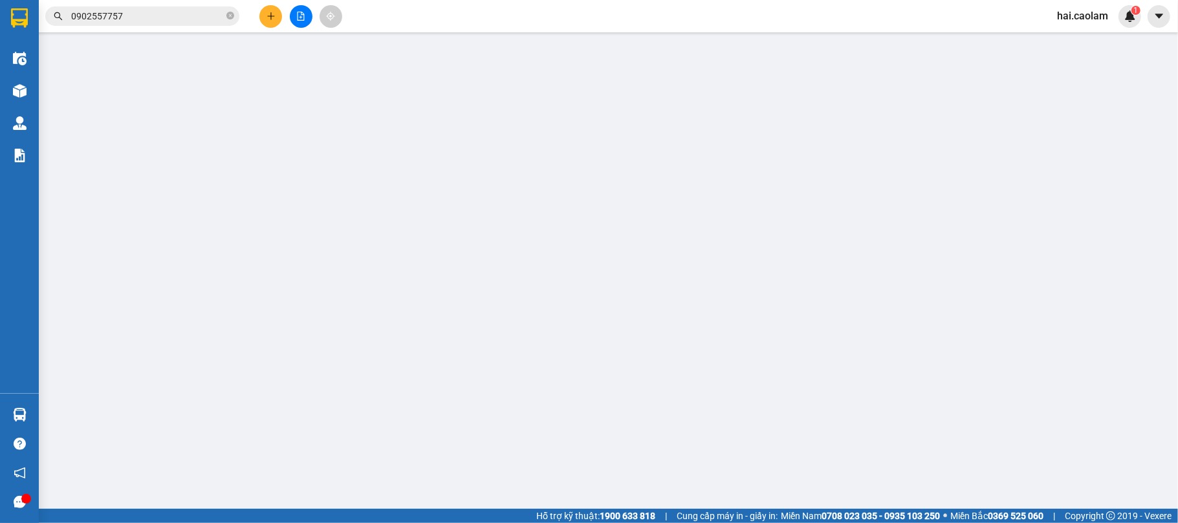
type input "0949050091"
type input "[PERSON_NAME]"
type input "80.000"
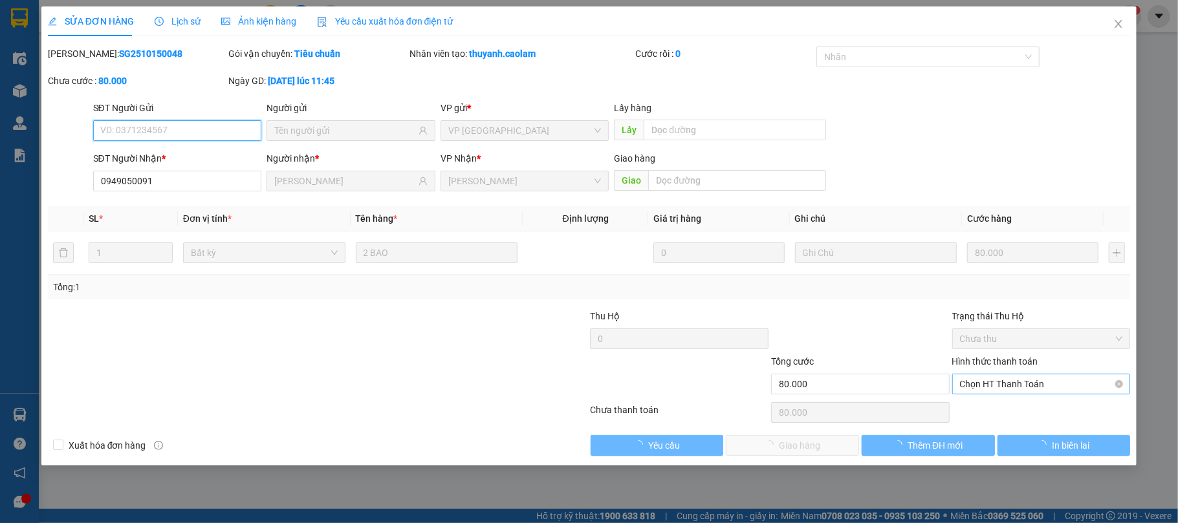
click at [1030, 388] on span "Chọn HT Thanh Toán" at bounding box center [1041, 384] width 163 height 19
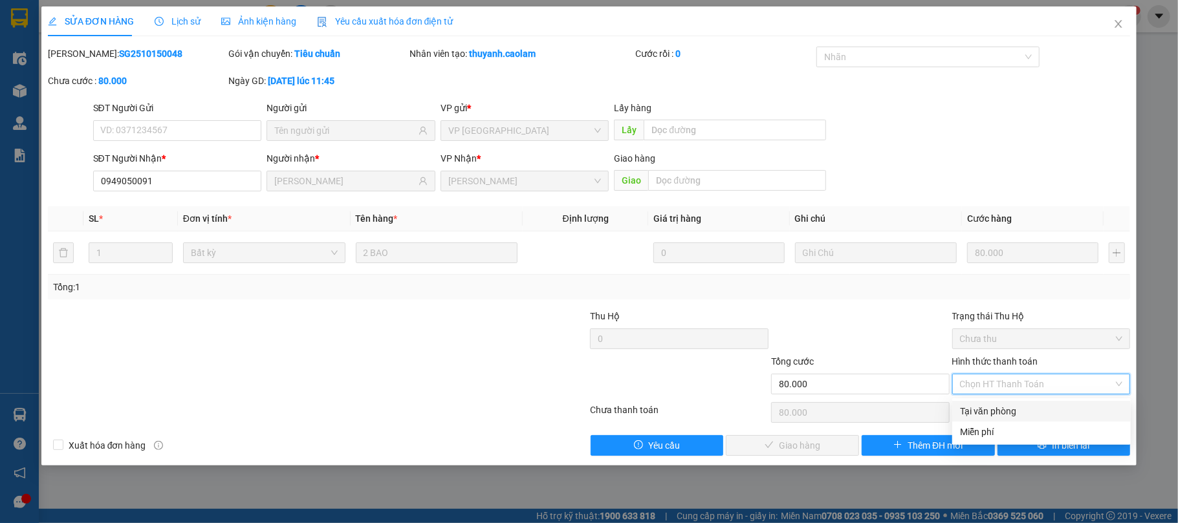
click at [1008, 404] on div "Tại văn phòng" at bounding box center [1041, 411] width 163 height 14
type input "0"
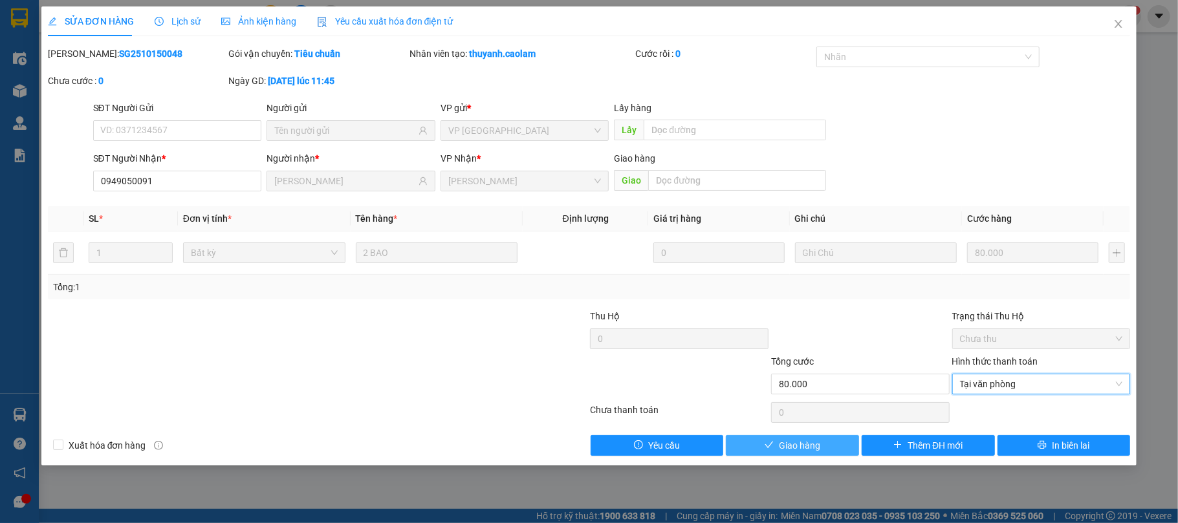
click at [774, 449] on icon "check" at bounding box center [769, 445] width 9 height 9
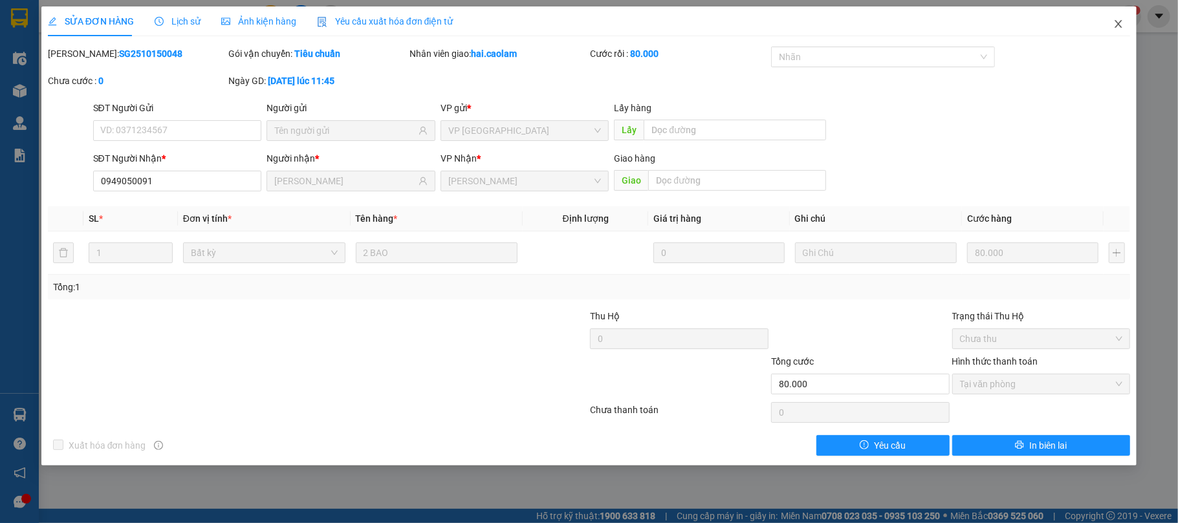
click at [1119, 17] on span "Close" at bounding box center [1119, 24] width 36 height 36
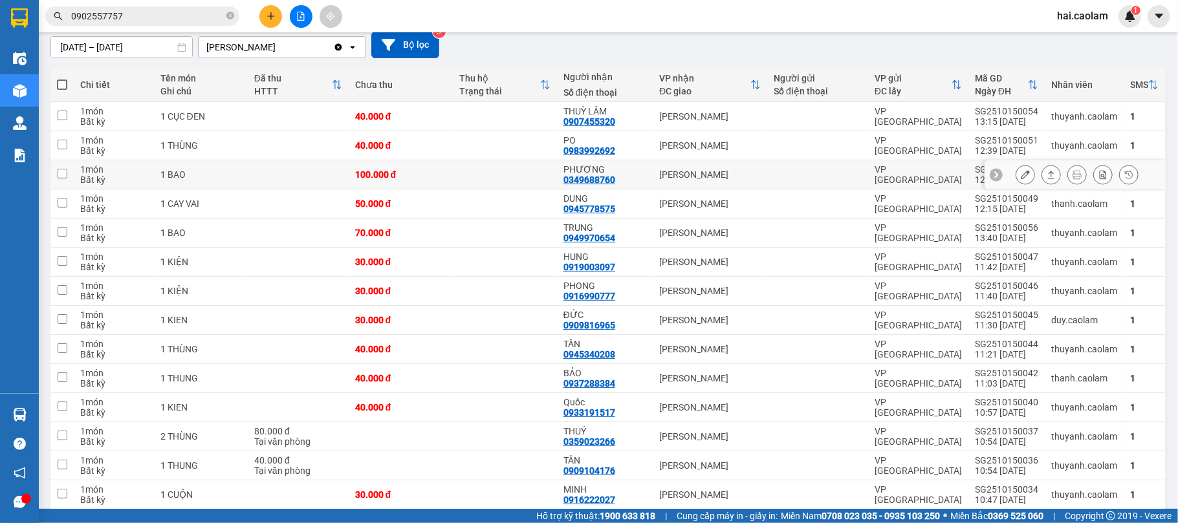
scroll to position [230, 0]
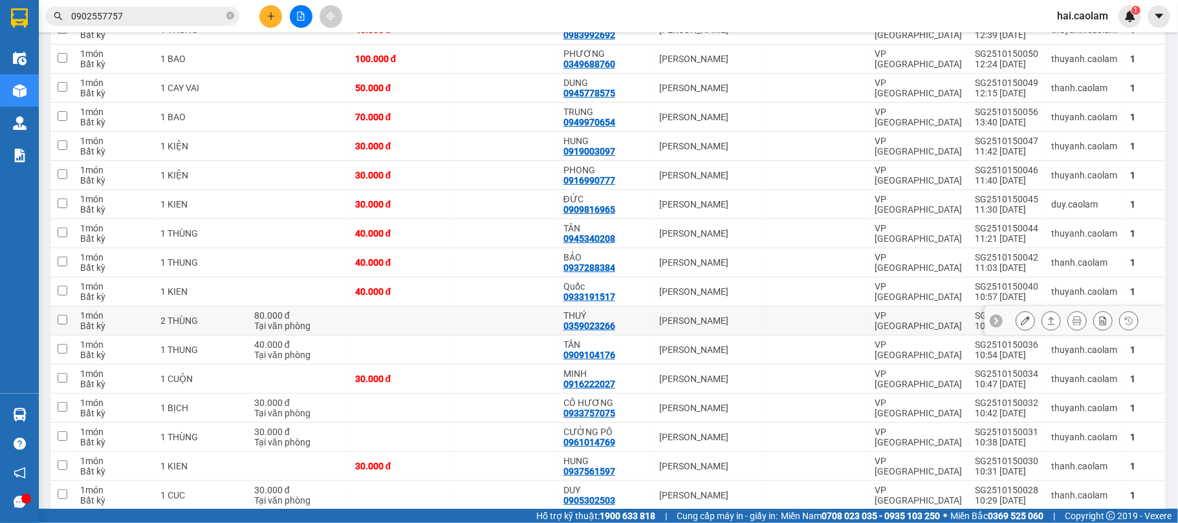
click at [659, 323] on div "[PERSON_NAME]" at bounding box center [710, 321] width 102 height 10
checkbox input "true"
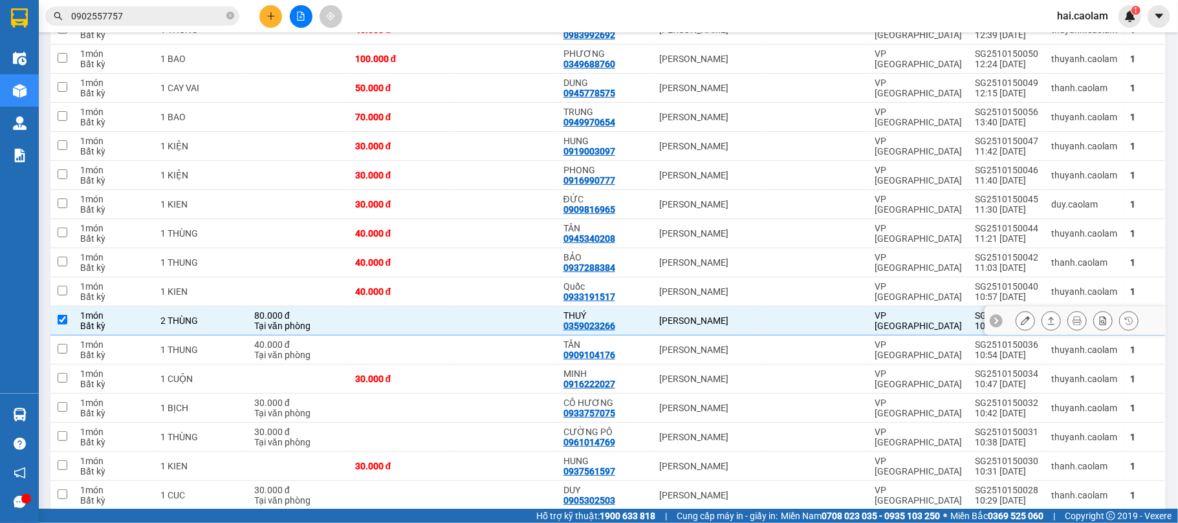
click at [1021, 322] on icon at bounding box center [1025, 320] width 9 height 9
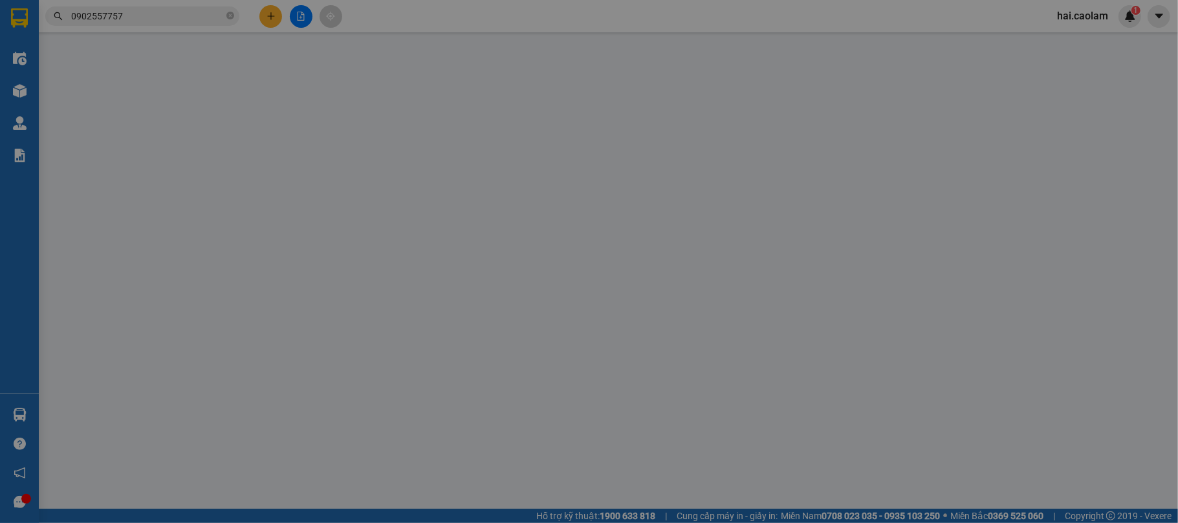
type input "0359023266"
type input "THUÝ"
type input "80.000"
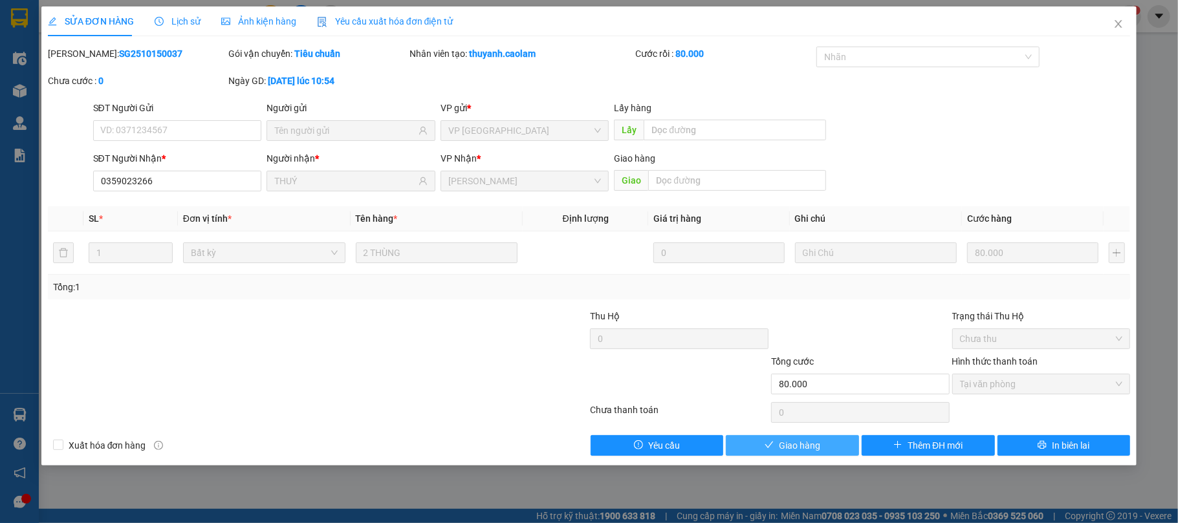
click at [790, 448] on span "Giao hàng" at bounding box center [799, 446] width 41 height 14
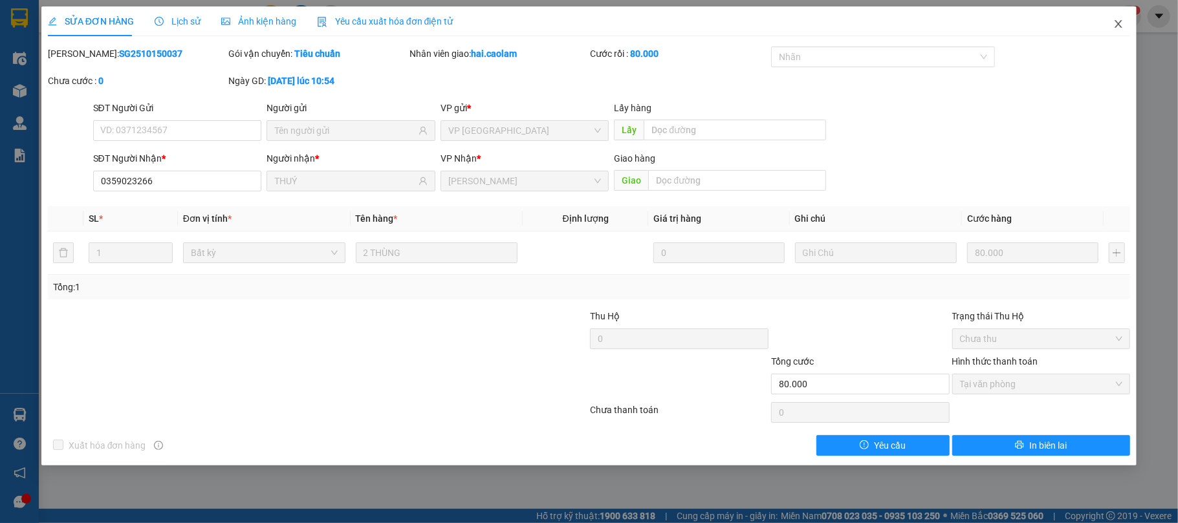
click at [1119, 27] on icon "close" at bounding box center [1118, 24] width 10 height 10
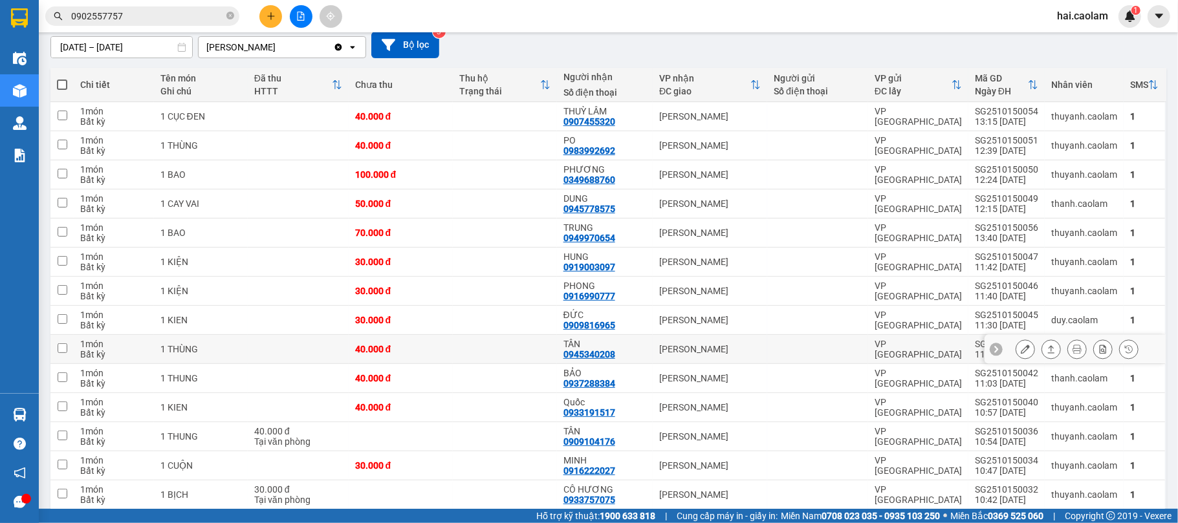
scroll to position [230, 0]
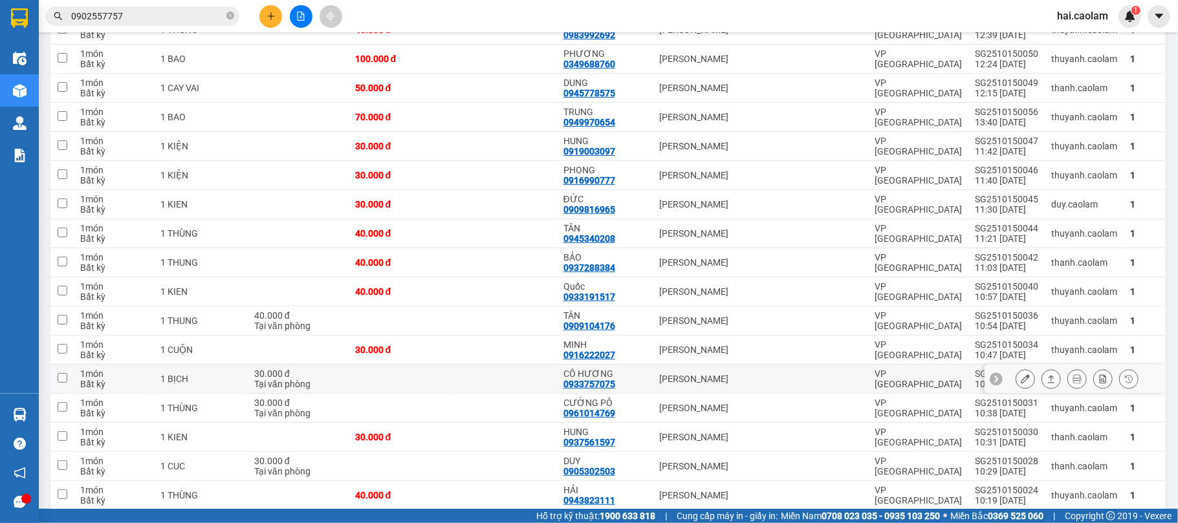
click at [617, 386] on div "CÔ HƯƠNG 0933757075" at bounding box center [605, 379] width 83 height 21
checkbox input "true"
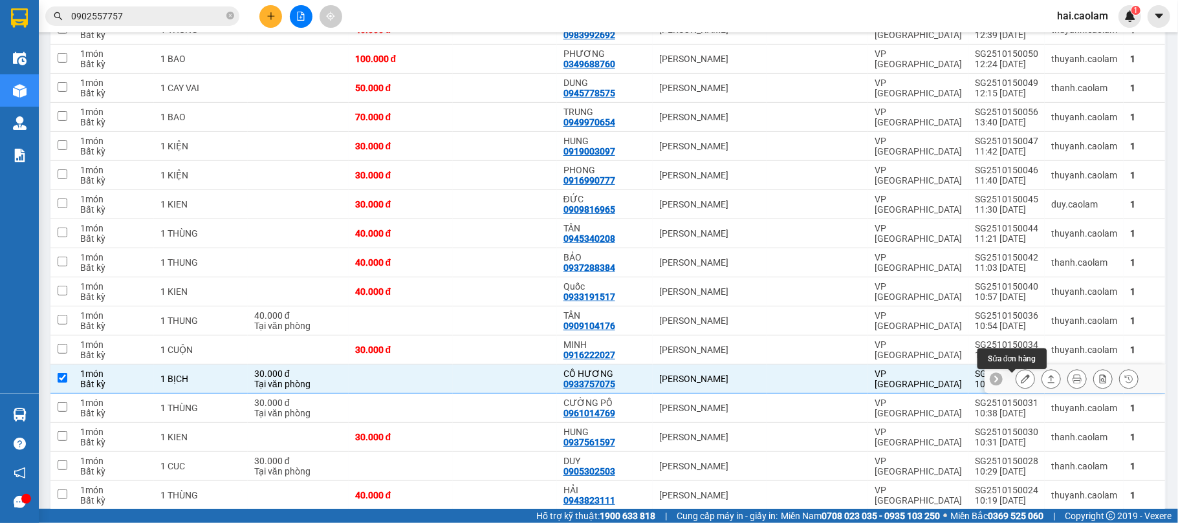
click at [1021, 384] on icon at bounding box center [1025, 379] width 9 height 9
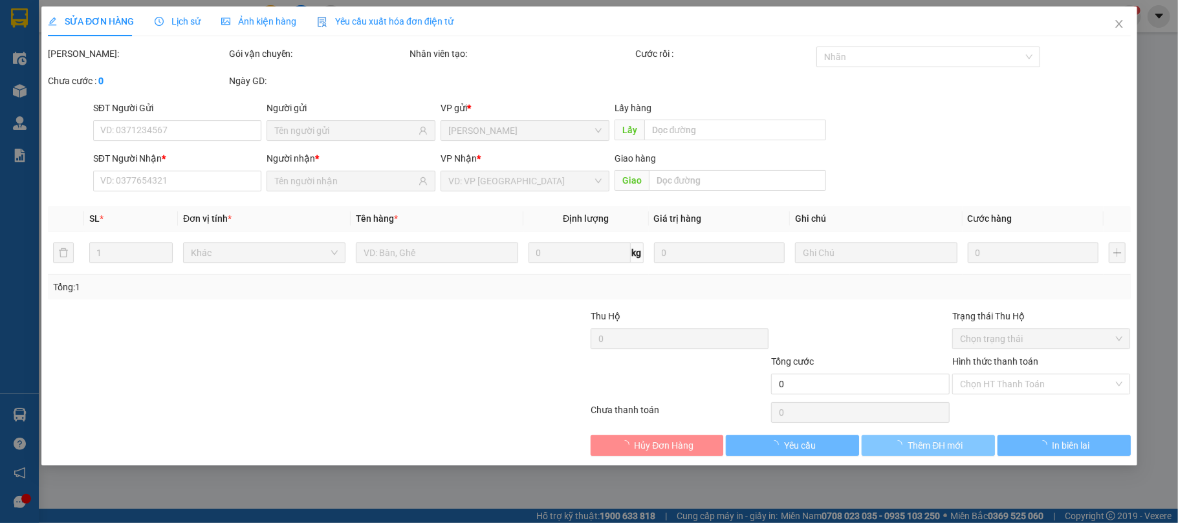
type input "0933757075"
type input "CÔ HƯƠNG"
type input "30.000"
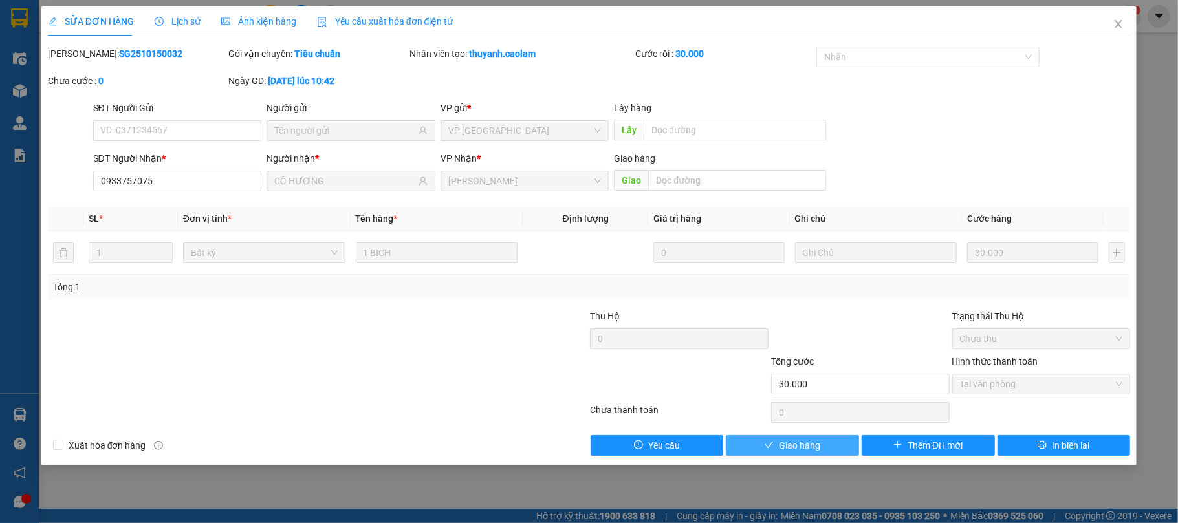
click at [836, 448] on button "Giao hàng" at bounding box center [792, 445] width 133 height 21
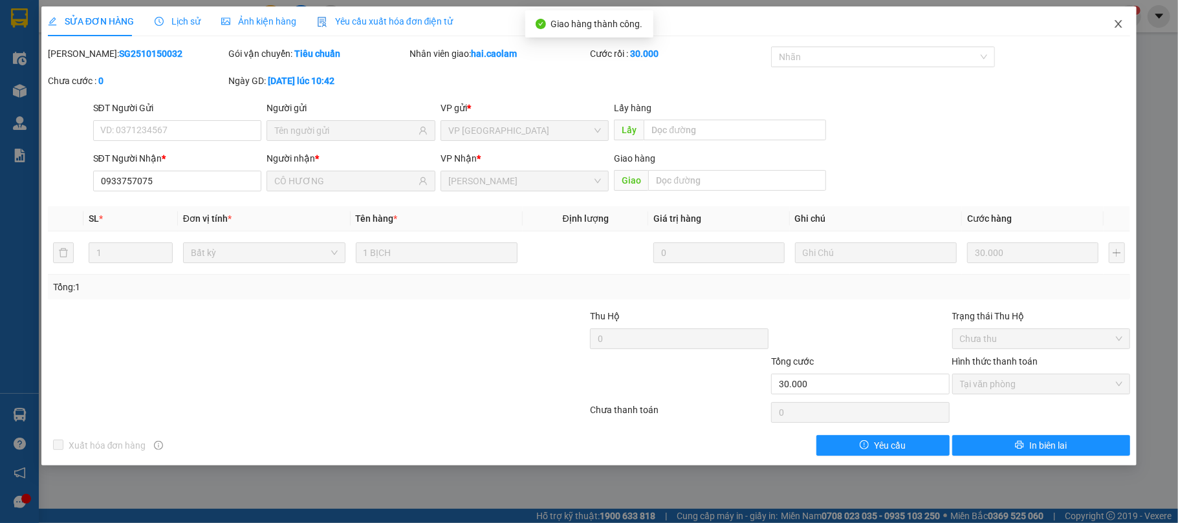
click at [1126, 22] on span "Close" at bounding box center [1119, 24] width 36 height 36
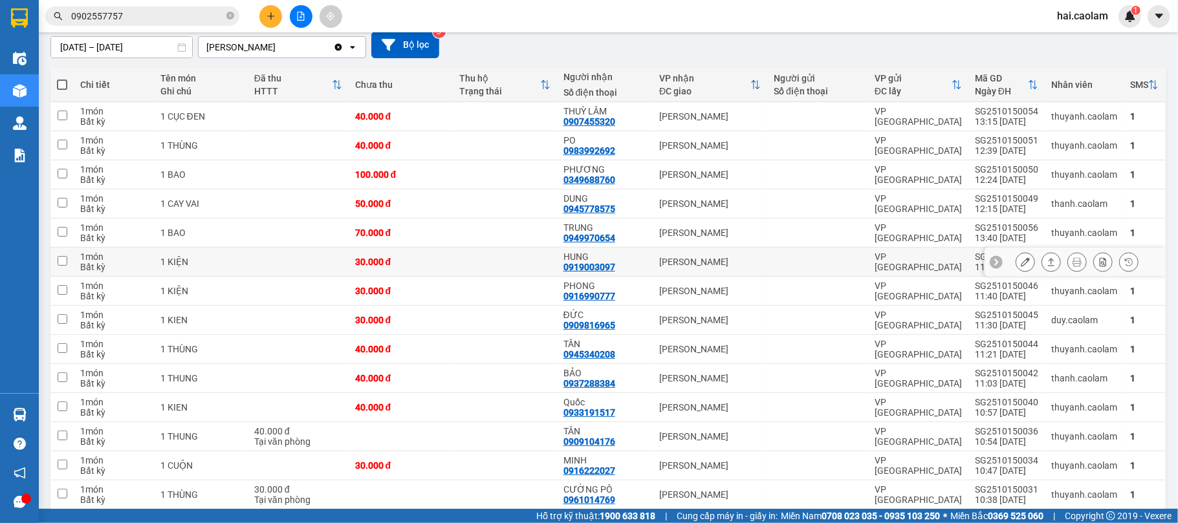
scroll to position [345, 0]
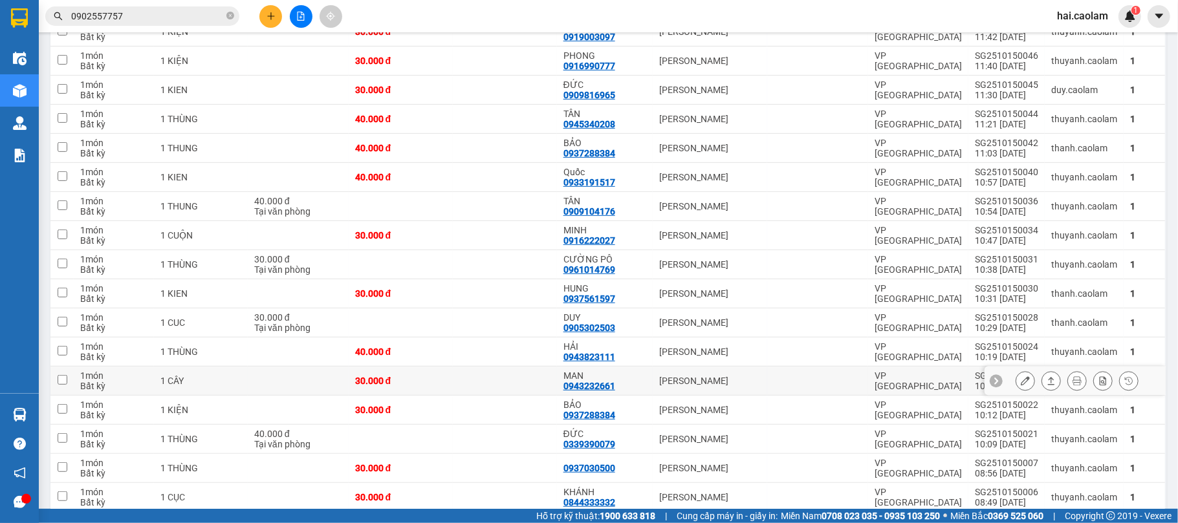
click at [608, 381] on div "MAN" at bounding box center [605, 376] width 83 height 10
checkbox input "true"
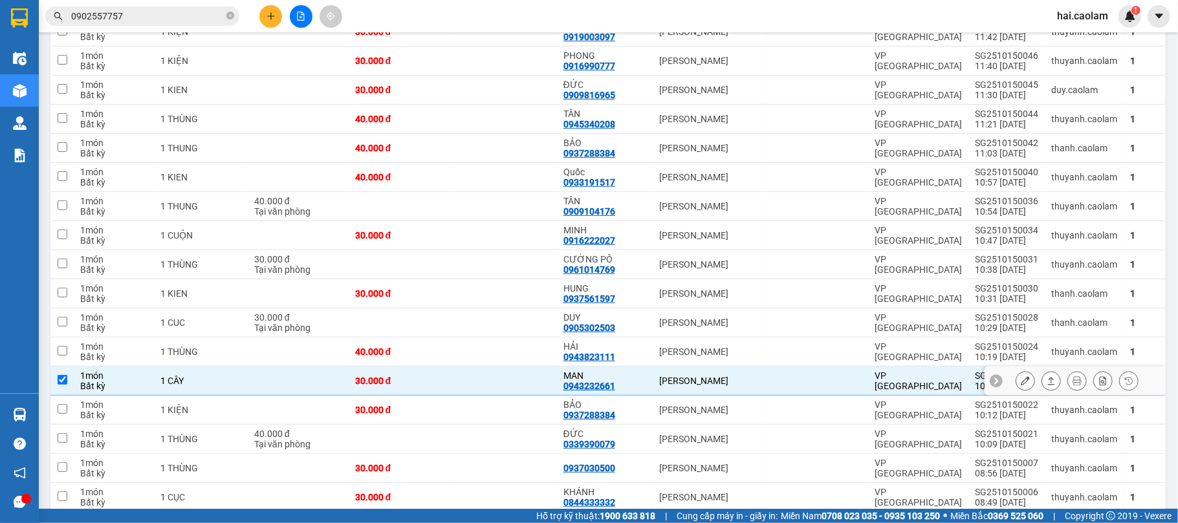
click at [1021, 381] on icon at bounding box center [1025, 381] width 9 height 9
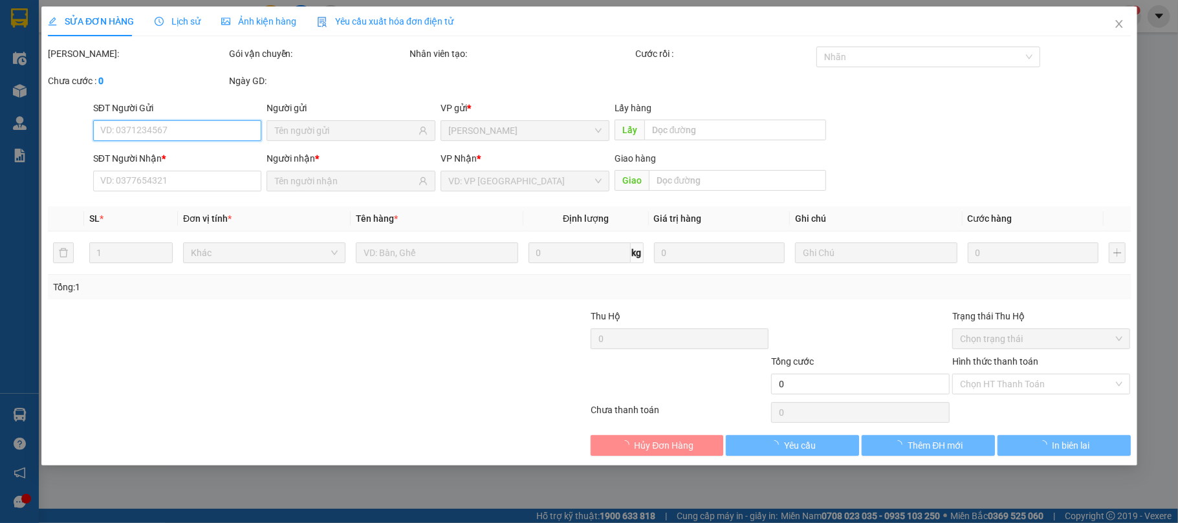
type input "0943232661"
type input "MAN"
type input "30.000"
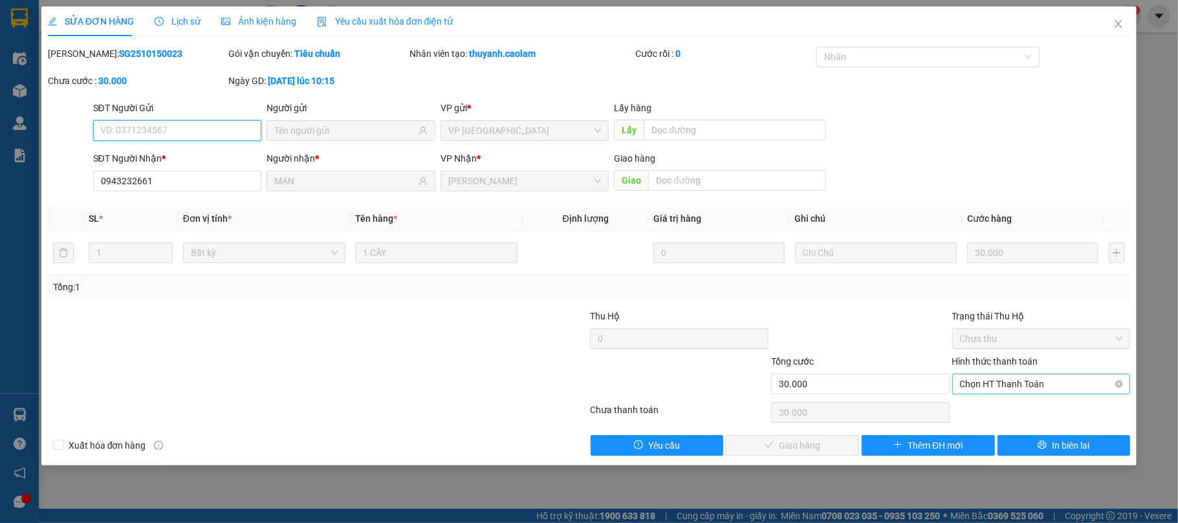
click at [994, 382] on span "Chọn HT Thanh Toán" at bounding box center [1041, 384] width 163 height 19
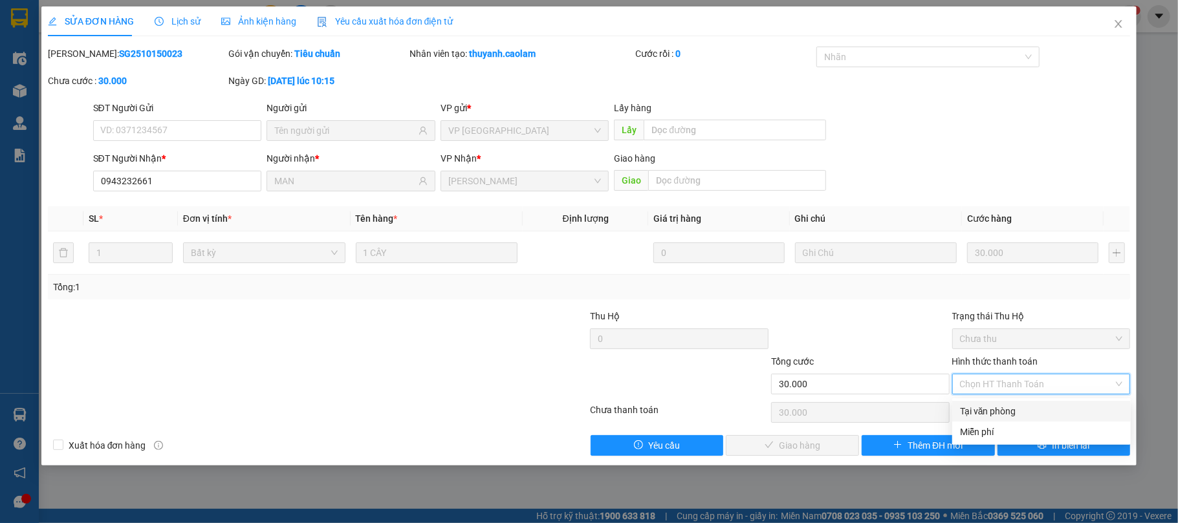
click at [989, 404] on div "Tại văn phòng" at bounding box center [1041, 411] width 163 height 14
type input "0"
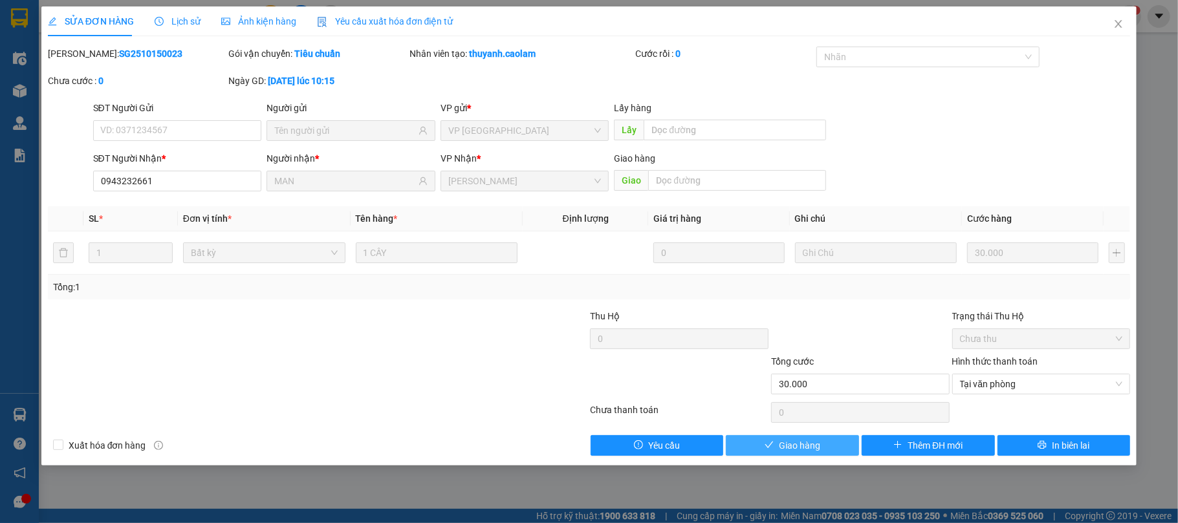
click at [802, 441] on span "Giao hàng" at bounding box center [799, 446] width 41 height 14
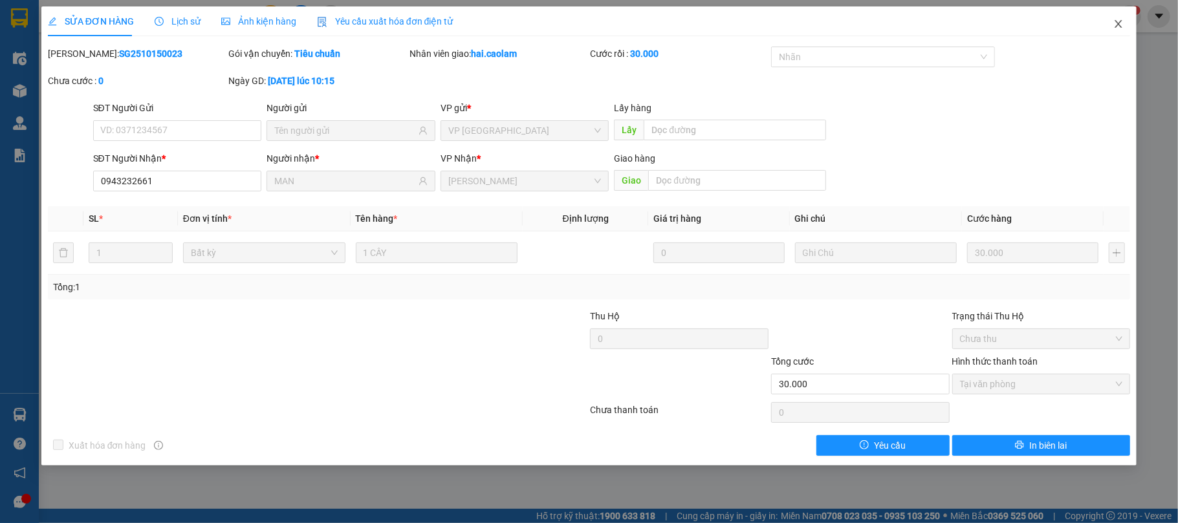
click at [1124, 25] on icon "close" at bounding box center [1118, 24] width 10 height 10
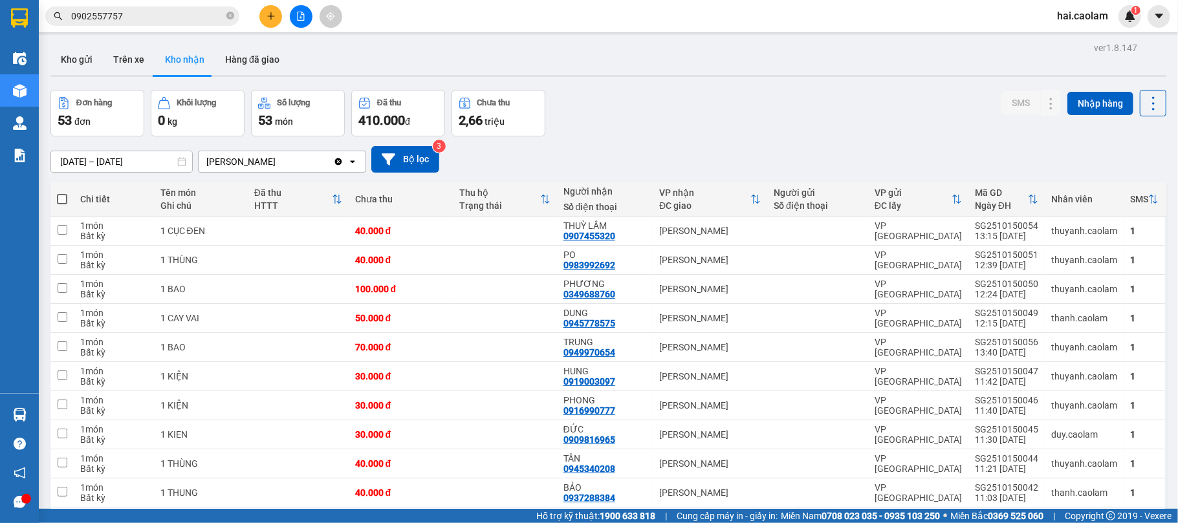
click at [146, 17] on input "0902557757" at bounding box center [147, 16] width 153 height 14
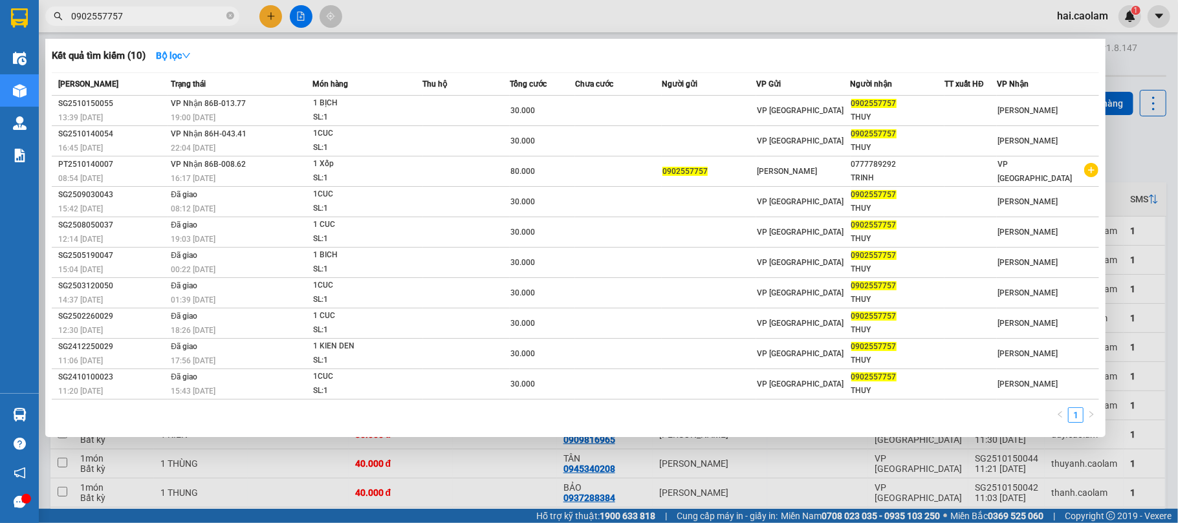
click at [146, 17] on input "0902557757" at bounding box center [147, 16] width 153 height 14
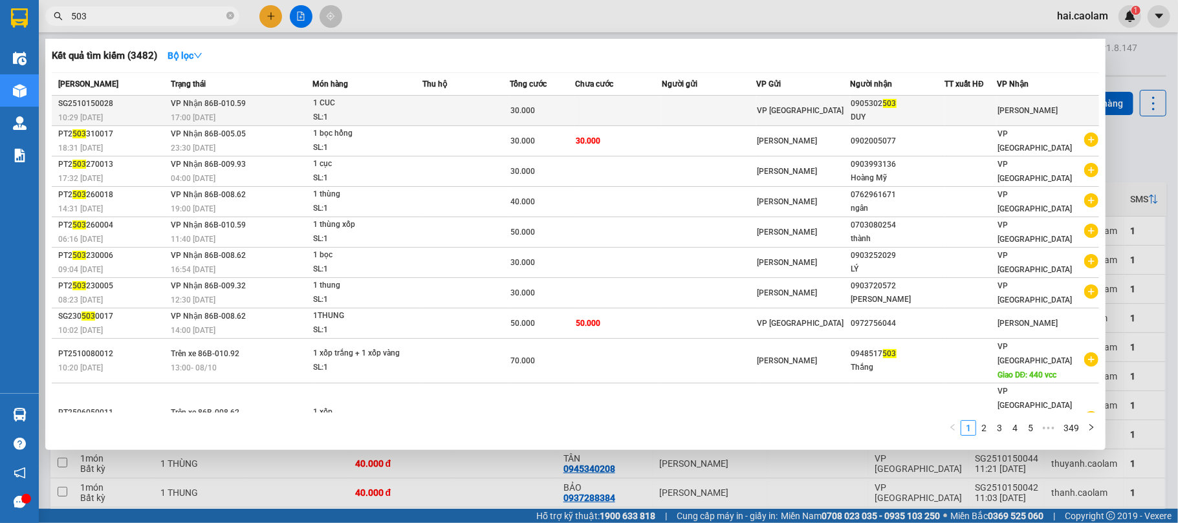
type input "503"
click at [699, 118] on td at bounding box center [709, 111] width 94 height 30
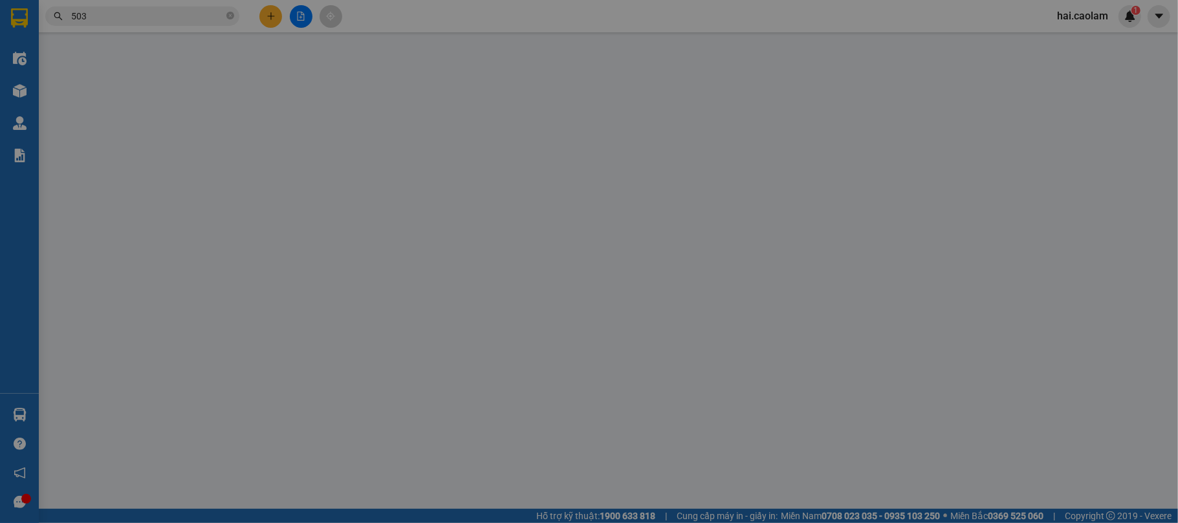
type input "0905302503"
type input "DUY"
type input "30.000"
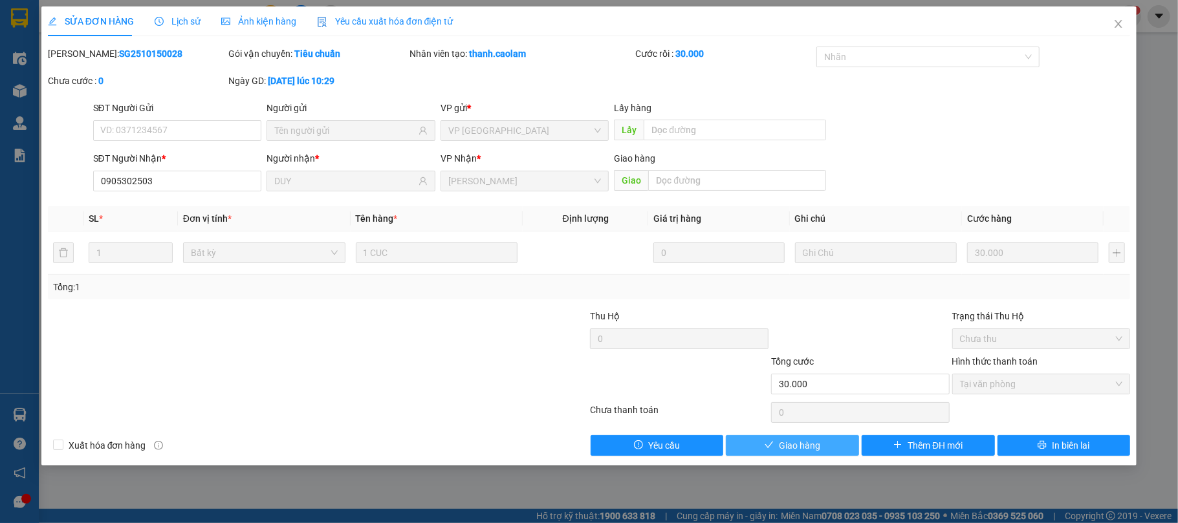
click at [787, 451] on span "Giao hàng" at bounding box center [799, 446] width 41 height 14
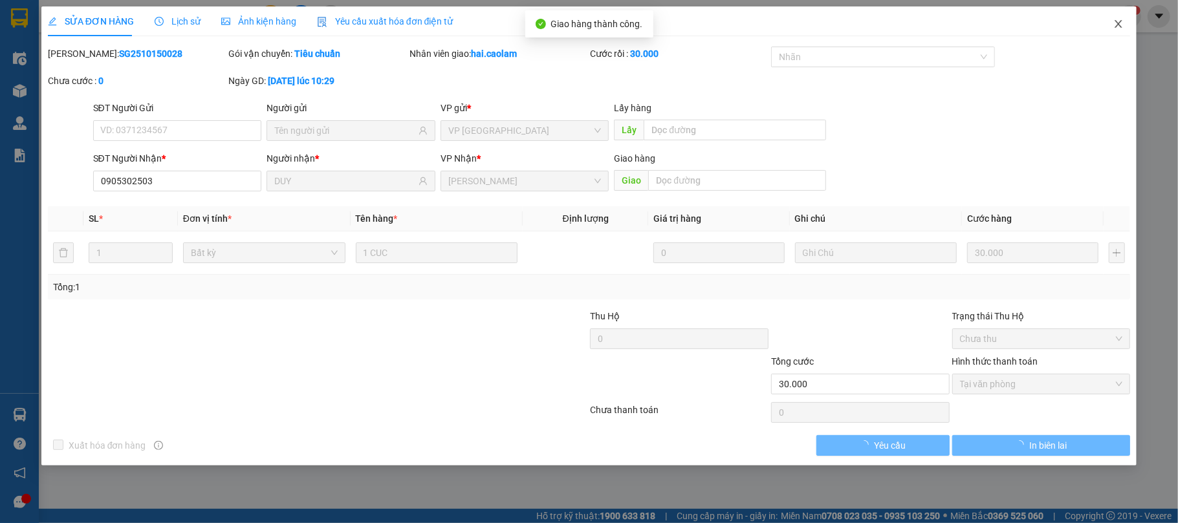
click at [1112, 27] on span "Close" at bounding box center [1119, 24] width 36 height 36
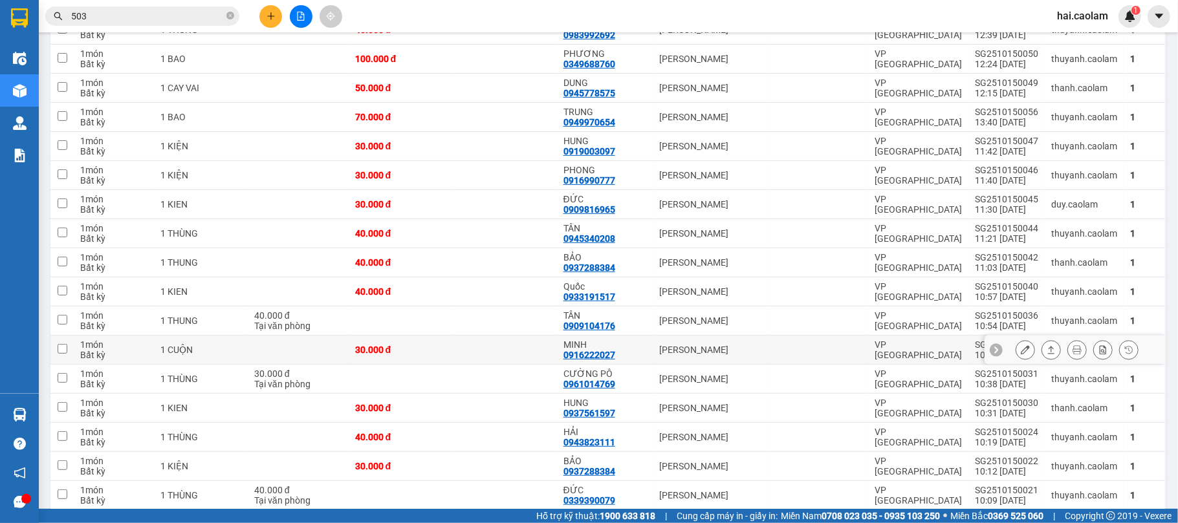
scroll to position [345, 0]
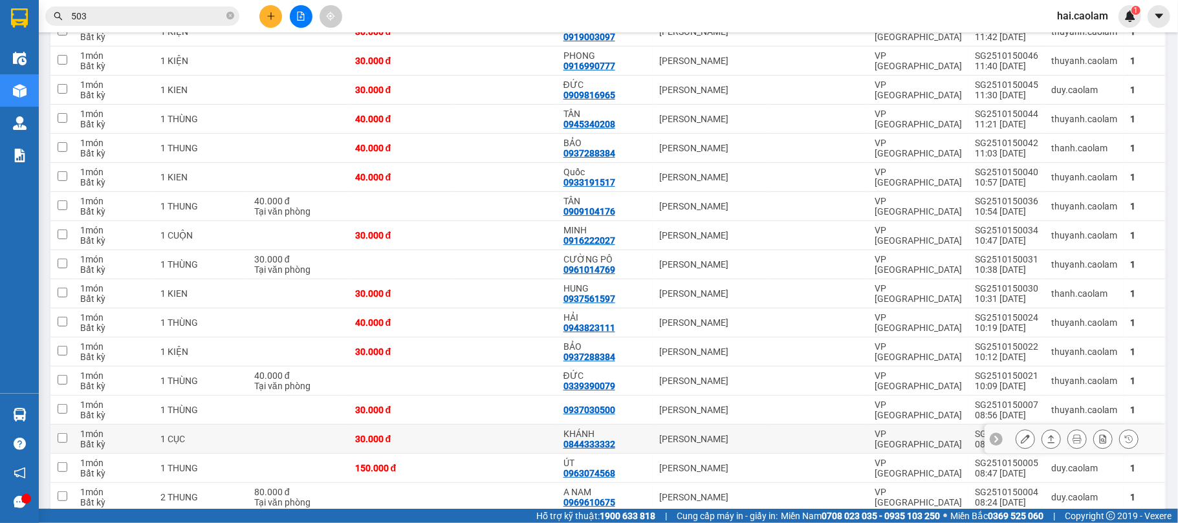
click at [635, 439] on div "KHÁNH" at bounding box center [605, 434] width 83 height 10
checkbox input "true"
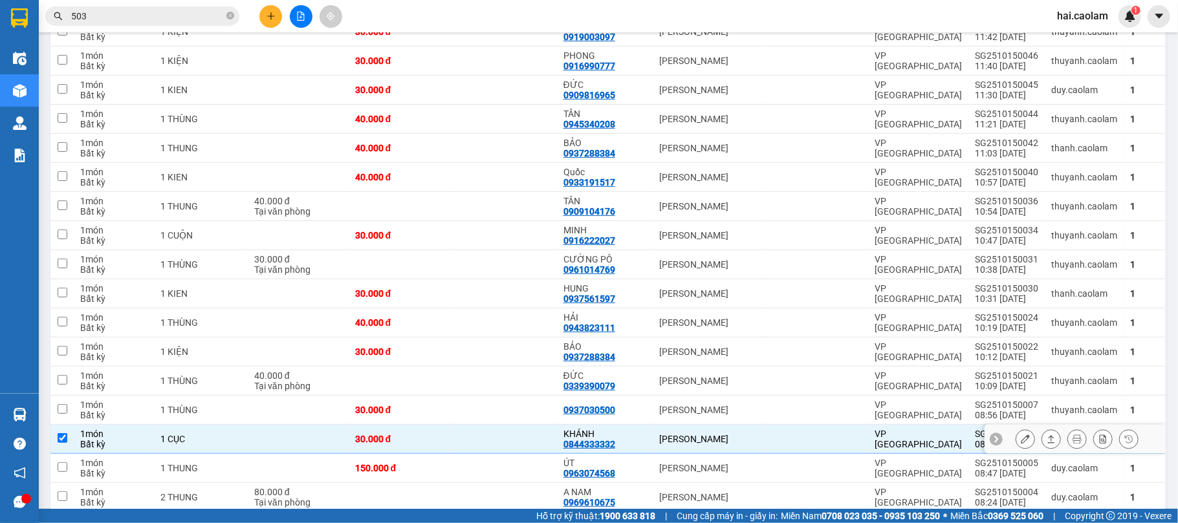
click at [1021, 443] on icon at bounding box center [1025, 439] width 9 height 9
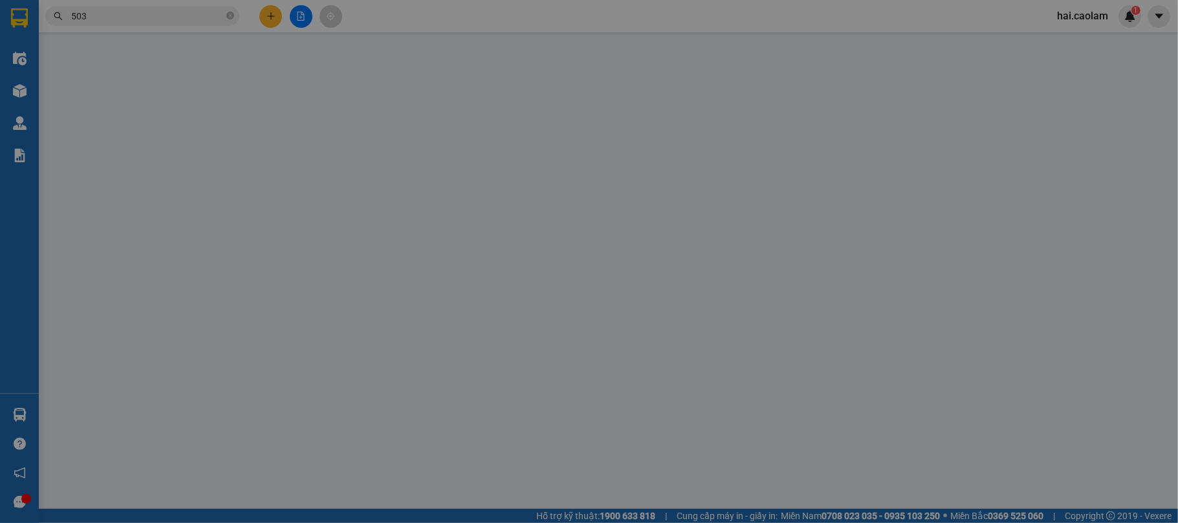
type input "0844333332"
type input "KHÁNH"
type input "30.000"
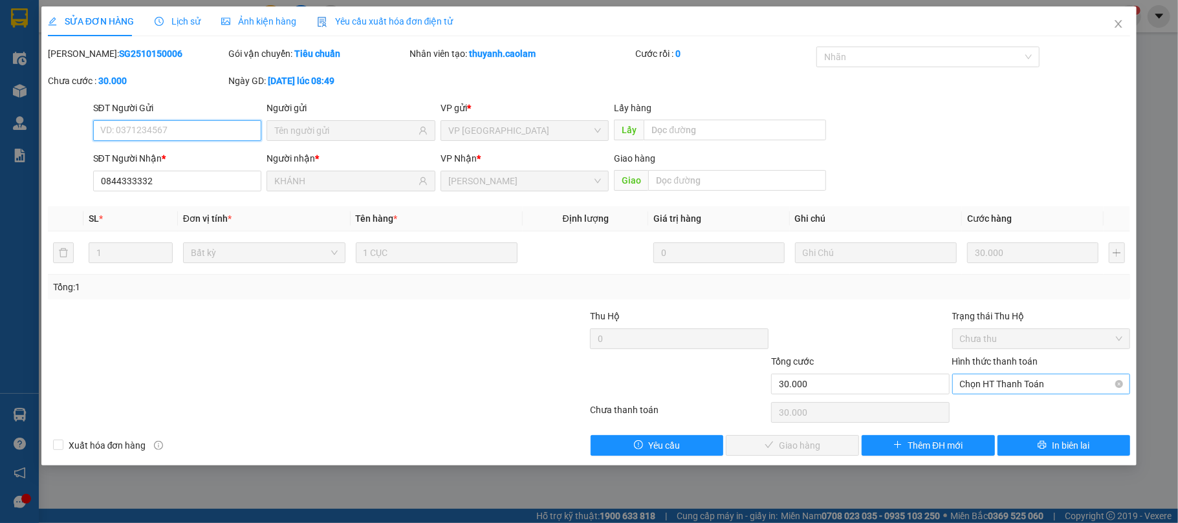
click at [976, 391] on span "Chọn HT Thanh Toán" at bounding box center [1041, 384] width 163 height 19
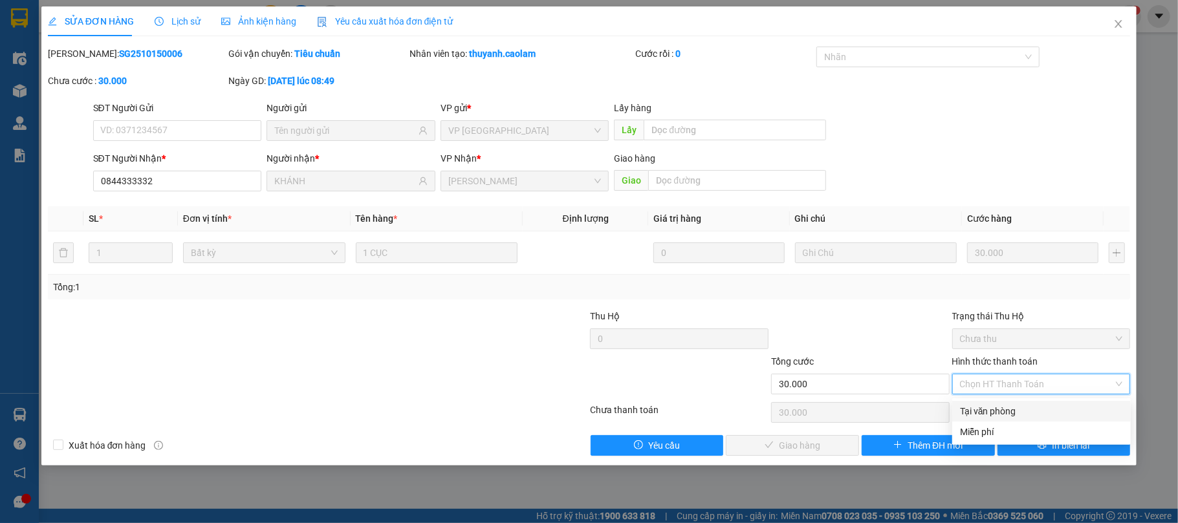
click at [980, 408] on div "Tại văn phòng" at bounding box center [1041, 411] width 163 height 14
type input "0"
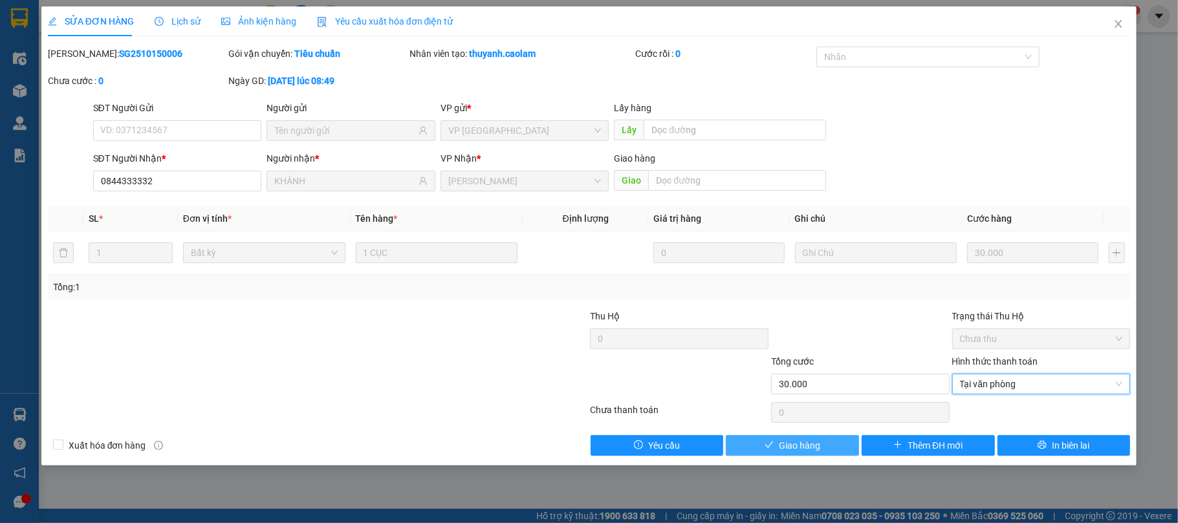
click at [801, 449] on span "Giao hàng" at bounding box center [799, 446] width 41 height 14
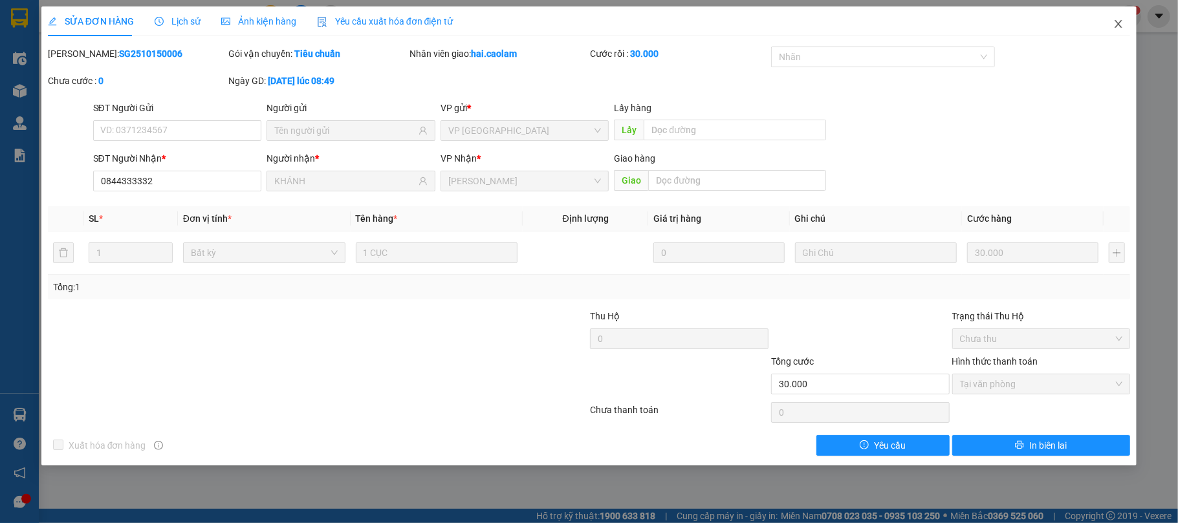
click at [1129, 24] on span "Close" at bounding box center [1119, 24] width 36 height 36
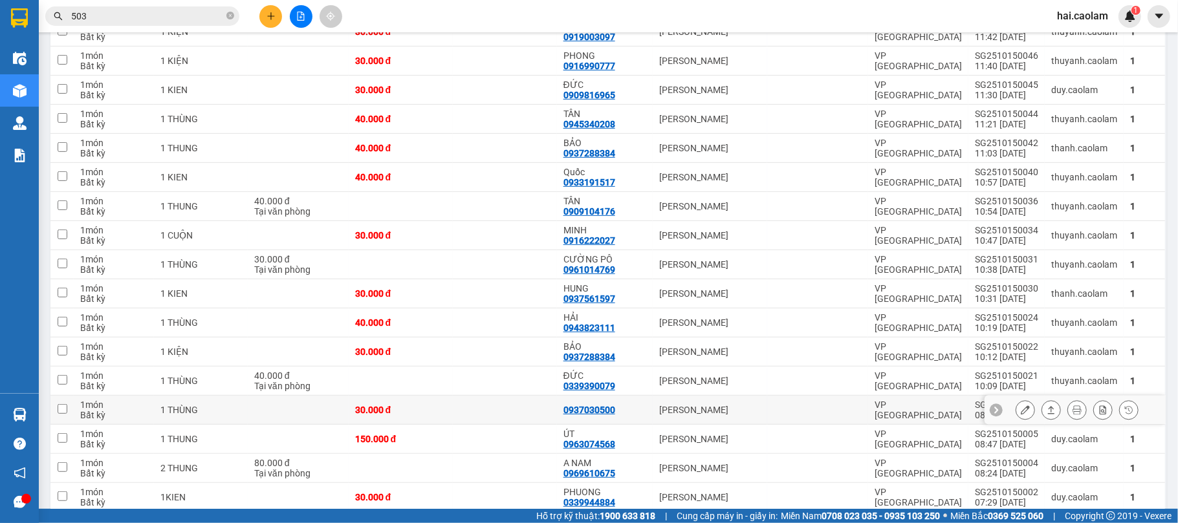
scroll to position [459, 0]
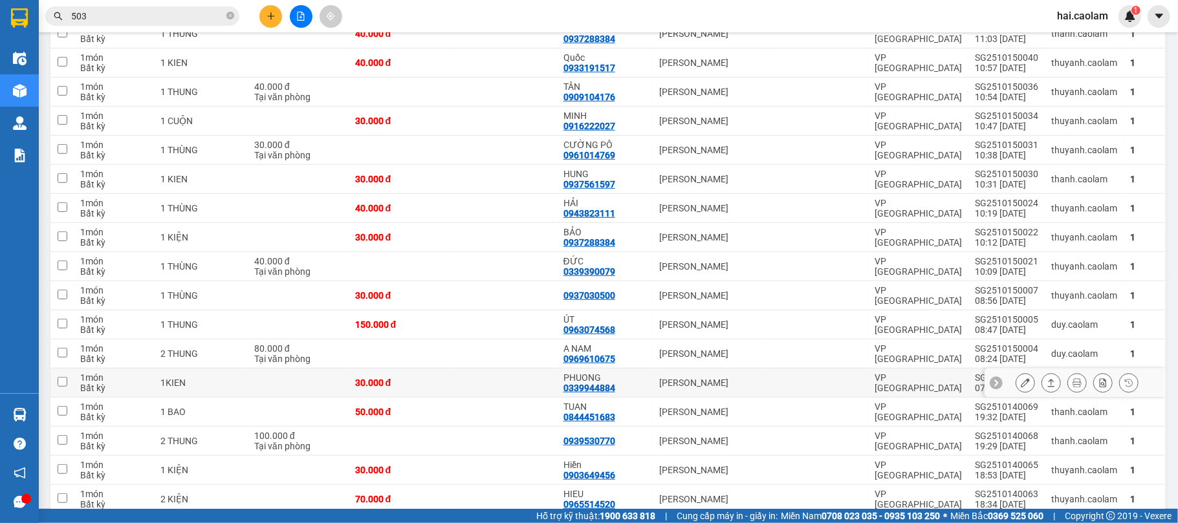
click at [604, 389] on div "0339944884" at bounding box center [590, 388] width 52 height 10
click at [839, 386] on div at bounding box center [818, 383] width 88 height 10
checkbox input "true"
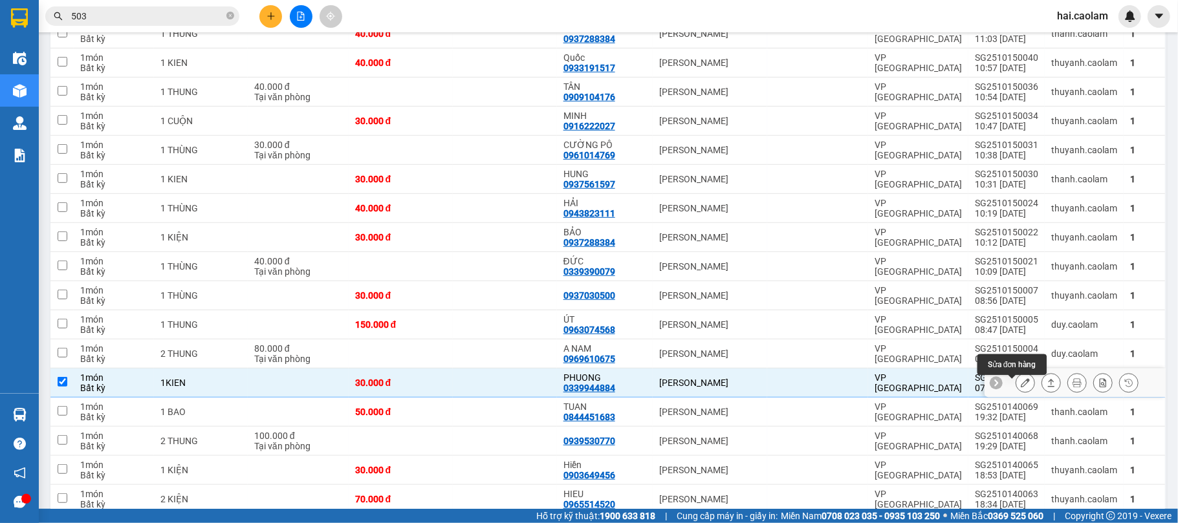
click at [1021, 386] on icon at bounding box center [1025, 382] width 9 height 9
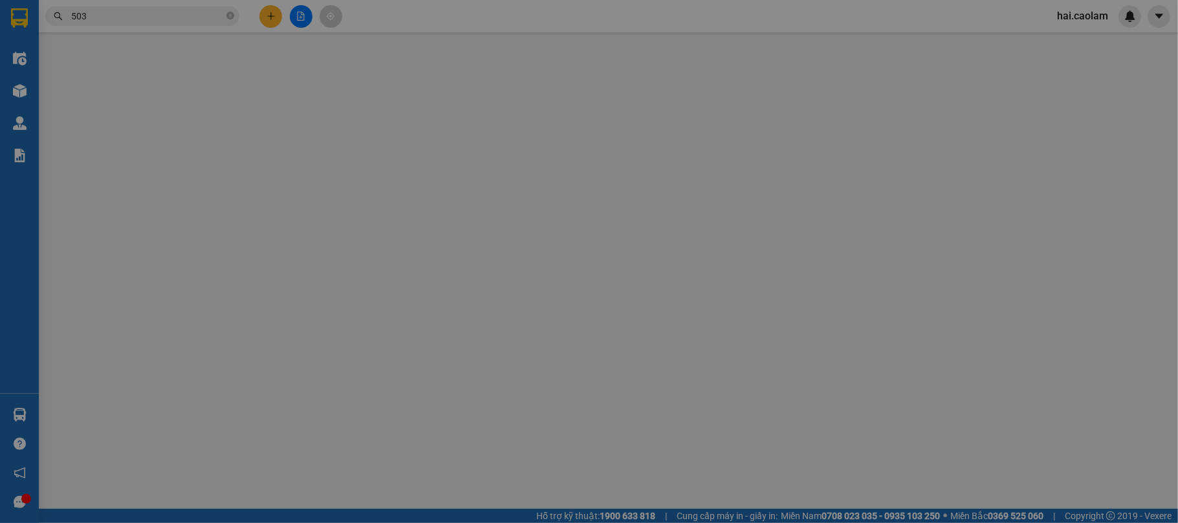
type input "0339944884"
type input "PHUONG"
type input "30.000"
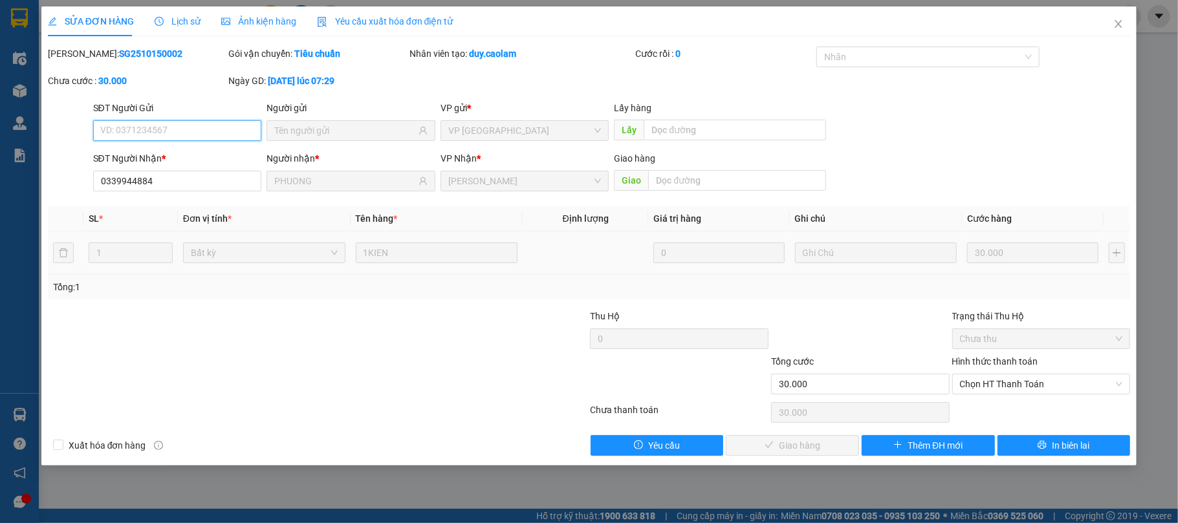
click at [996, 381] on span "Chọn HT Thanh Toán" at bounding box center [1041, 384] width 163 height 19
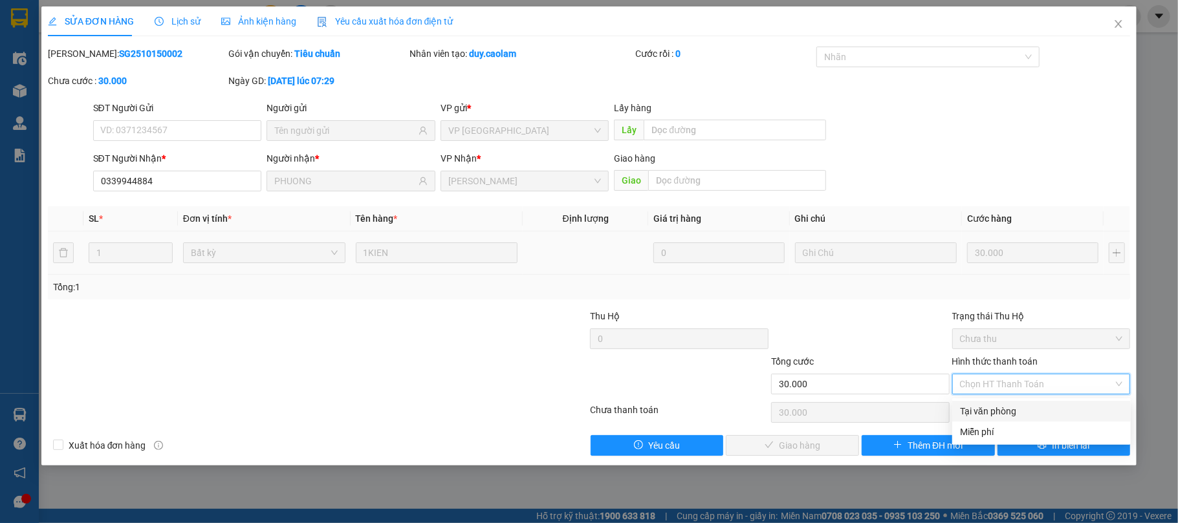
click at [994, 404] on div "Tại văn phòng" at bounding box center [1041, 411] width 163 height 14
type input "0"
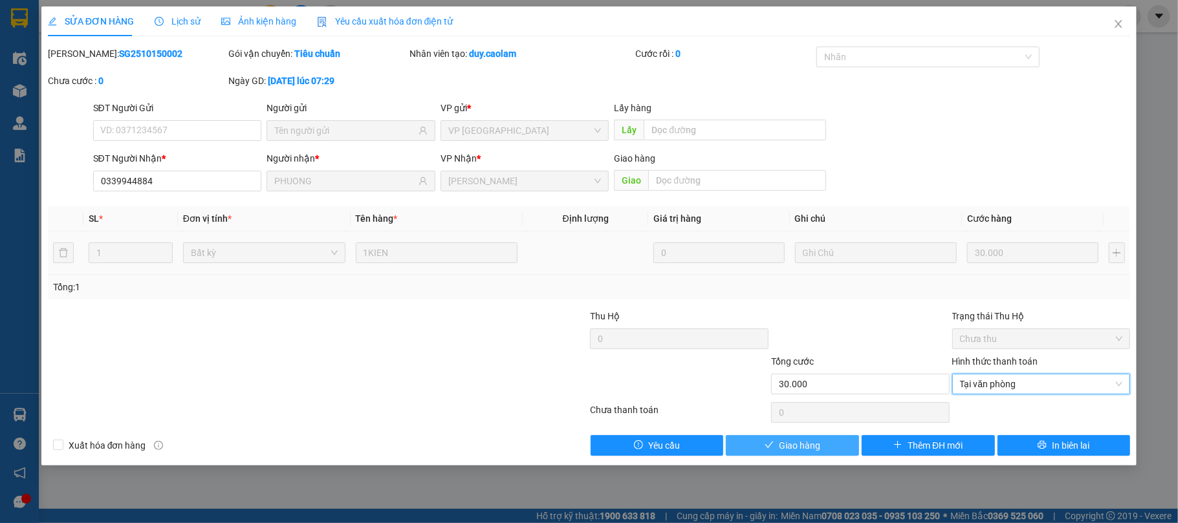
click at [773, 439] on button "Giao hàng" at bounding box center [792, 445] width 133 height 21
